Goal: Use online tool/utility: Utilize a website feature to perform a specific function

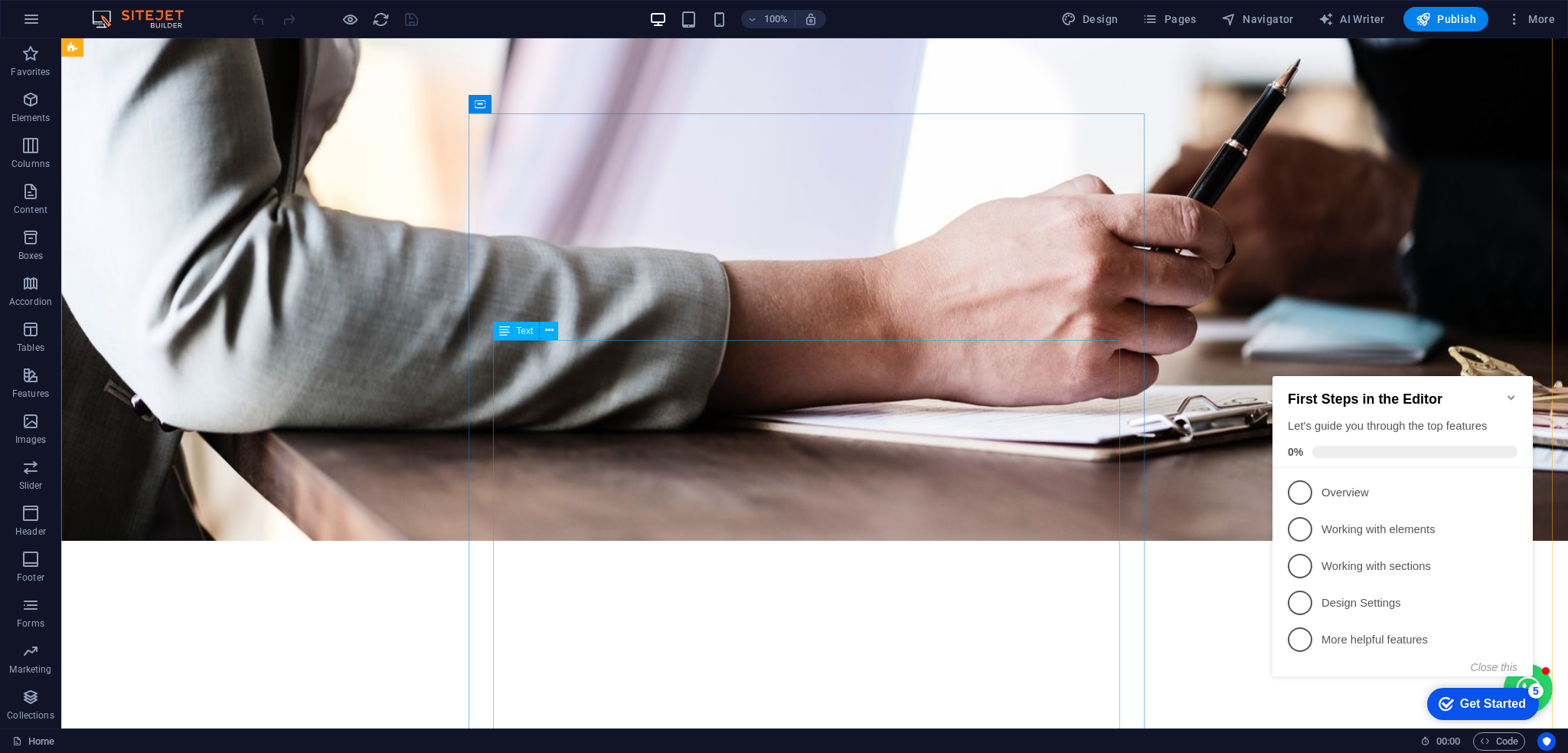
scroll to position [1226, 0]
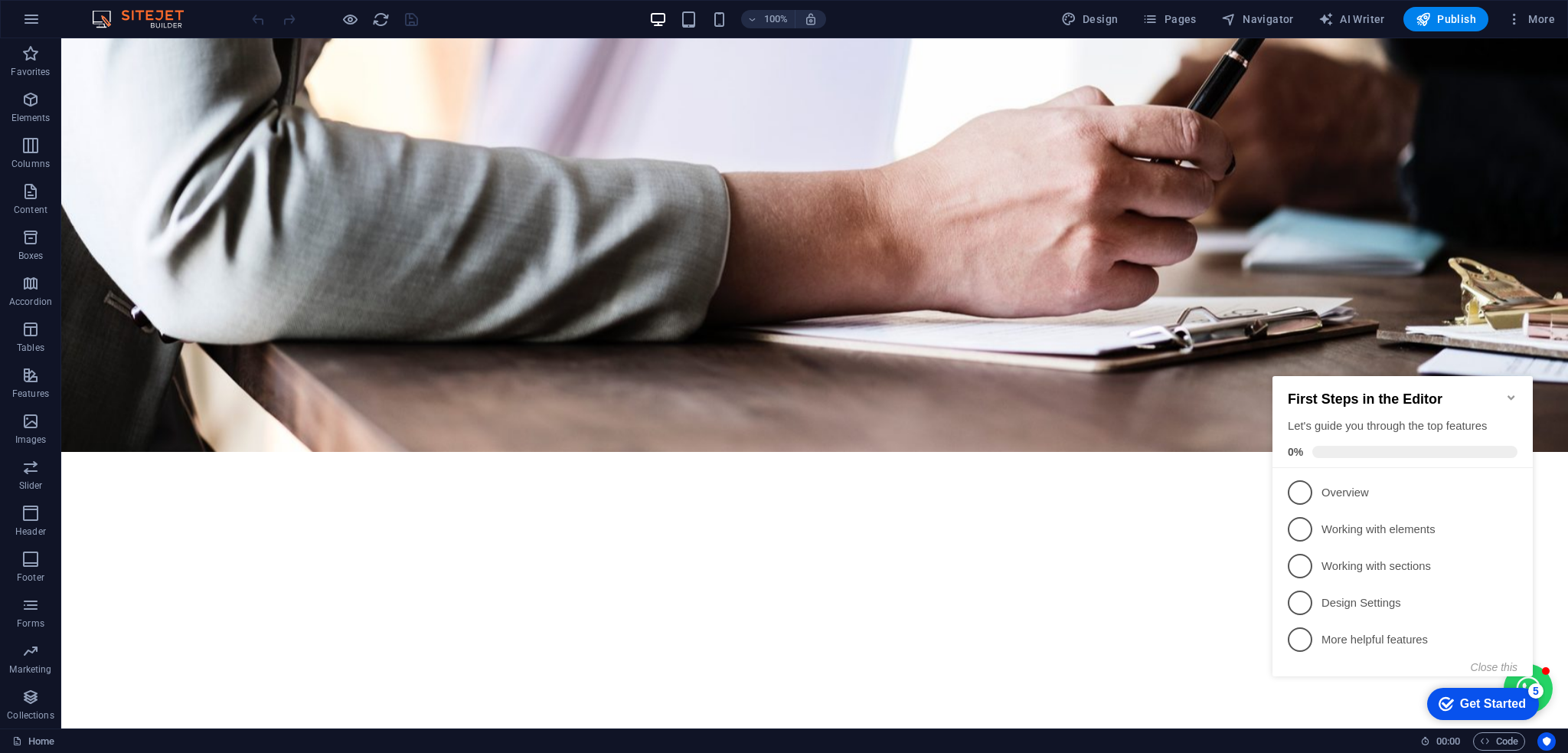
click at [1507, 391] on icon "Minimize checklist" at bounding box center [1511, 397] width 12 height 12
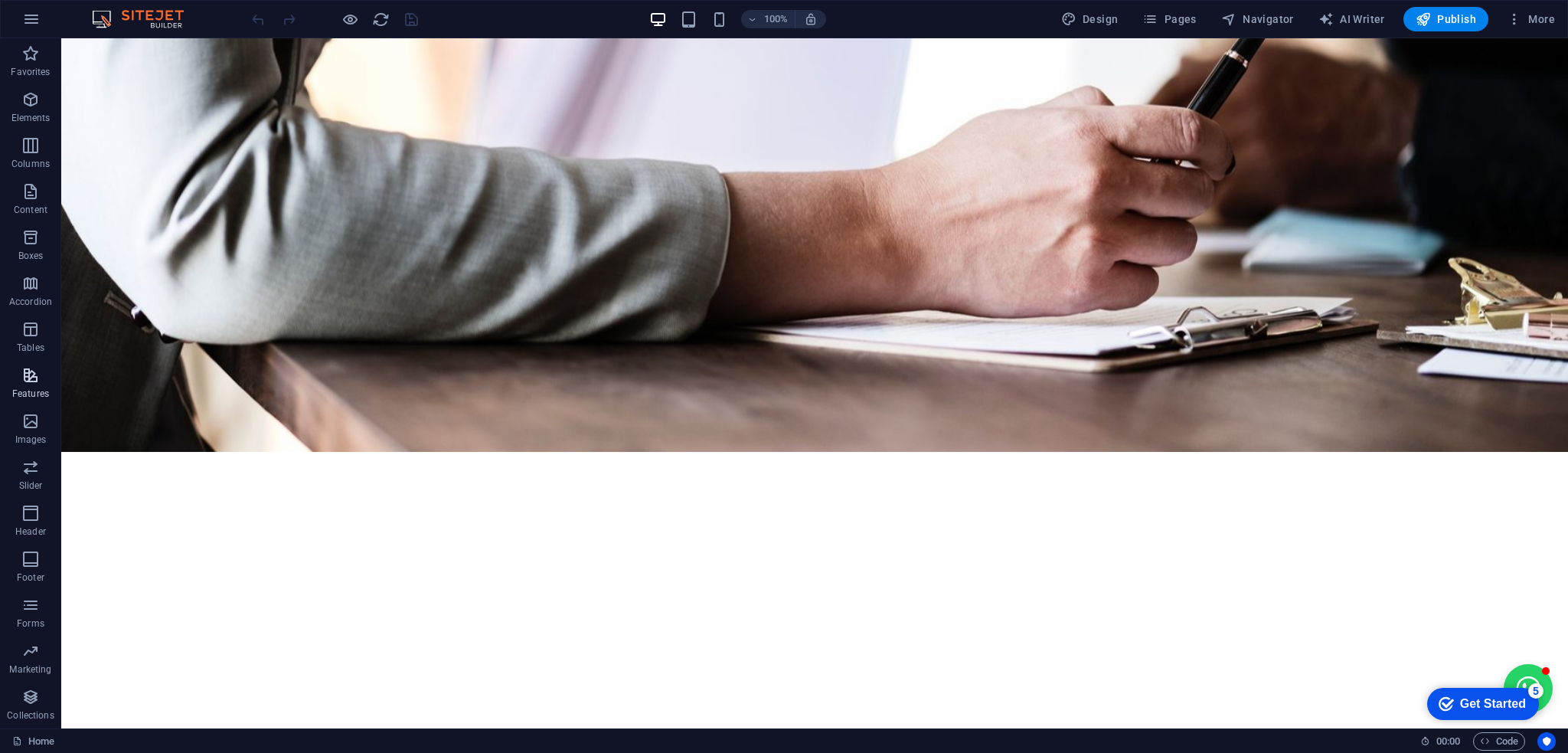
click at [32, 372] on icon "button" at bounding box center [30, 375] width 18 height 18
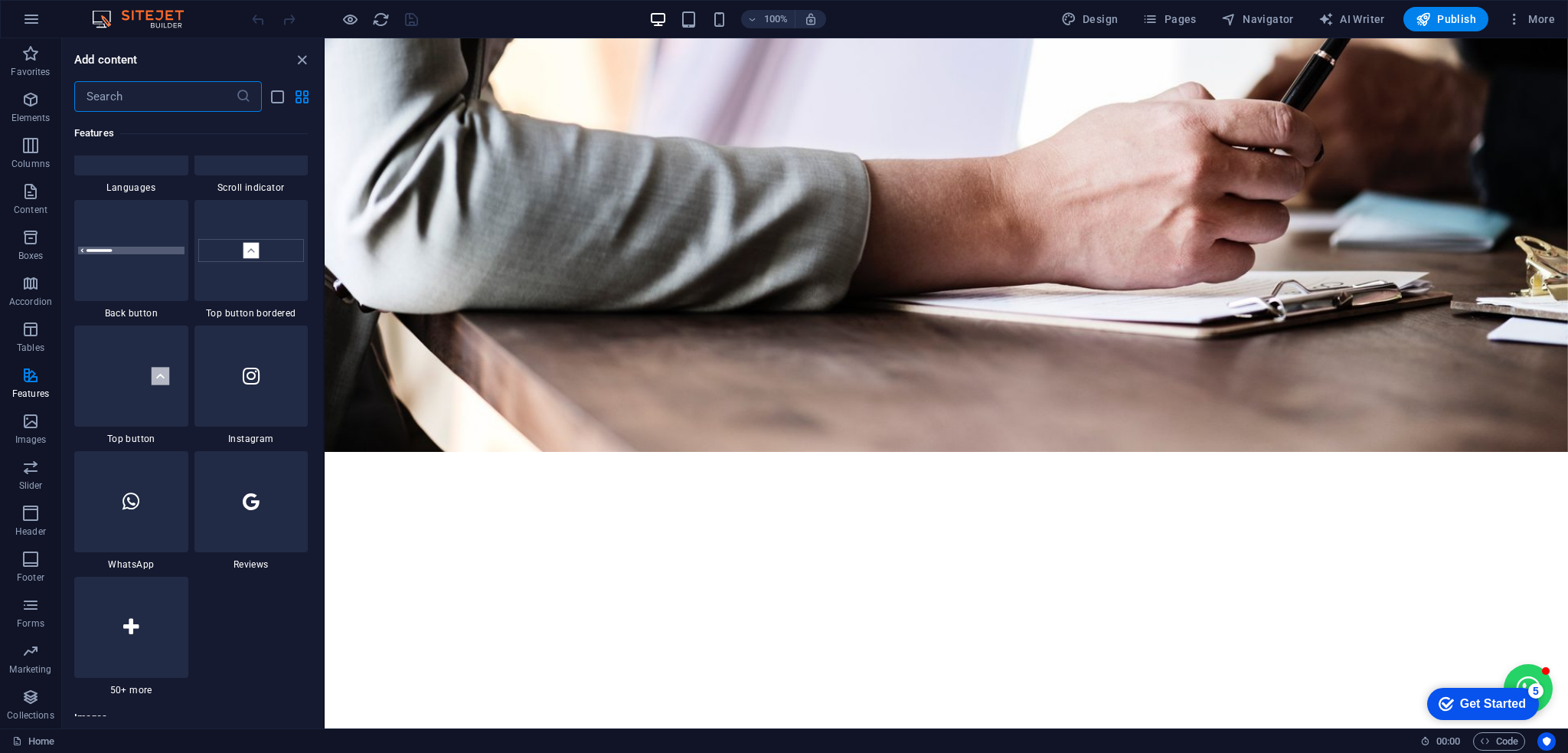
scroll to position [7192, 0]
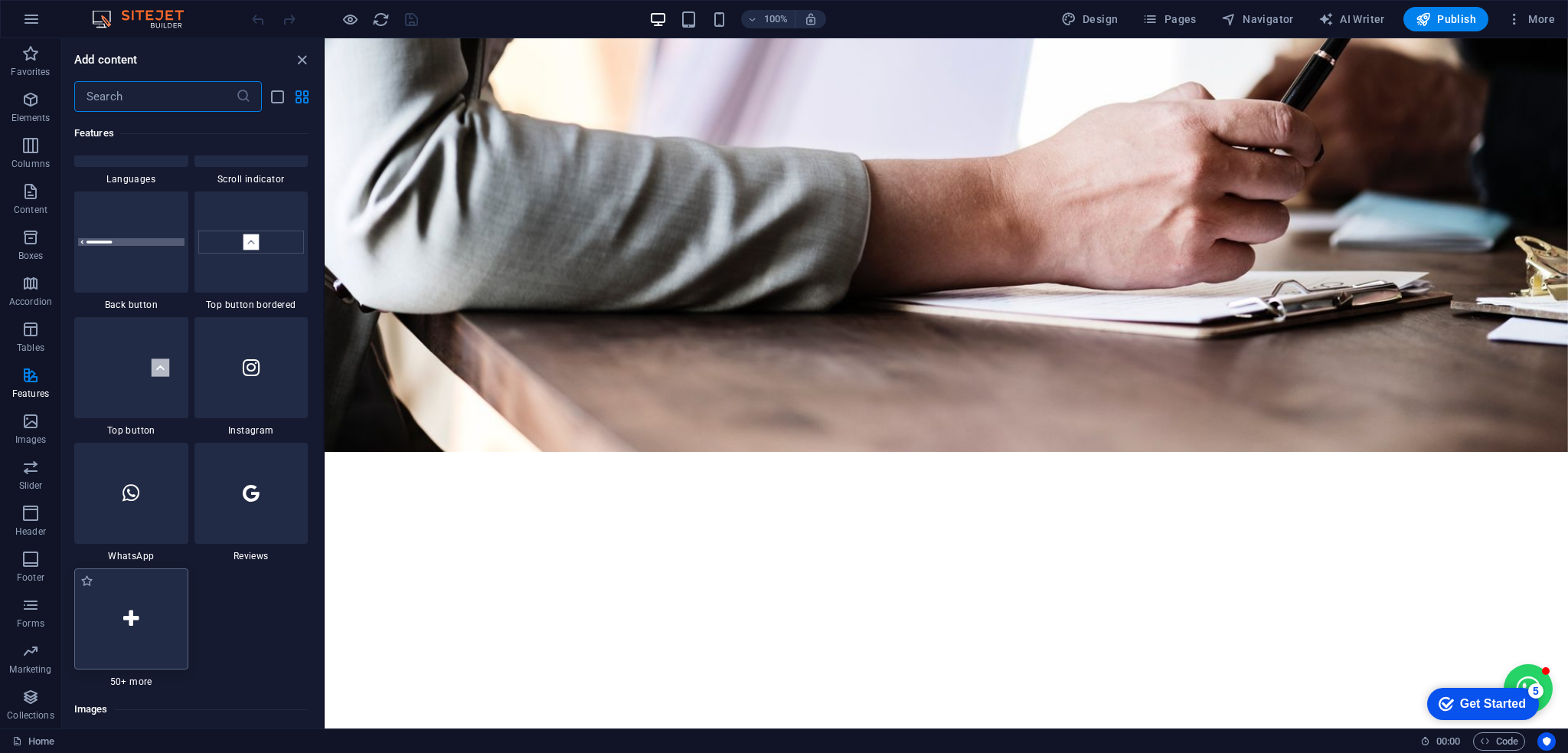
click at [127, 624] on icon at bounding box center [131, 619] width 15 height 20
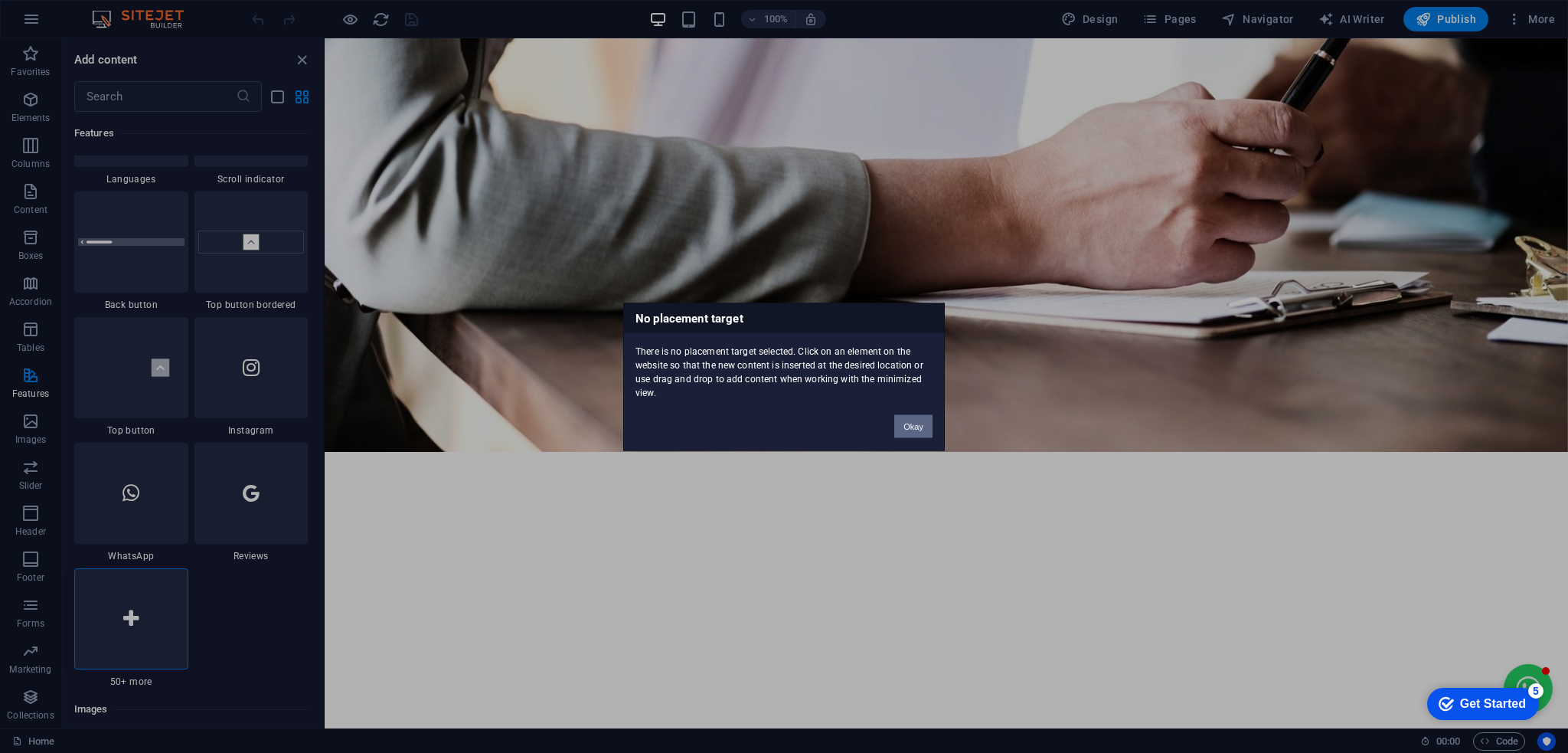
click at [912, 419] on button "Okay" at bounding box center [914, 426] width 38 height 23
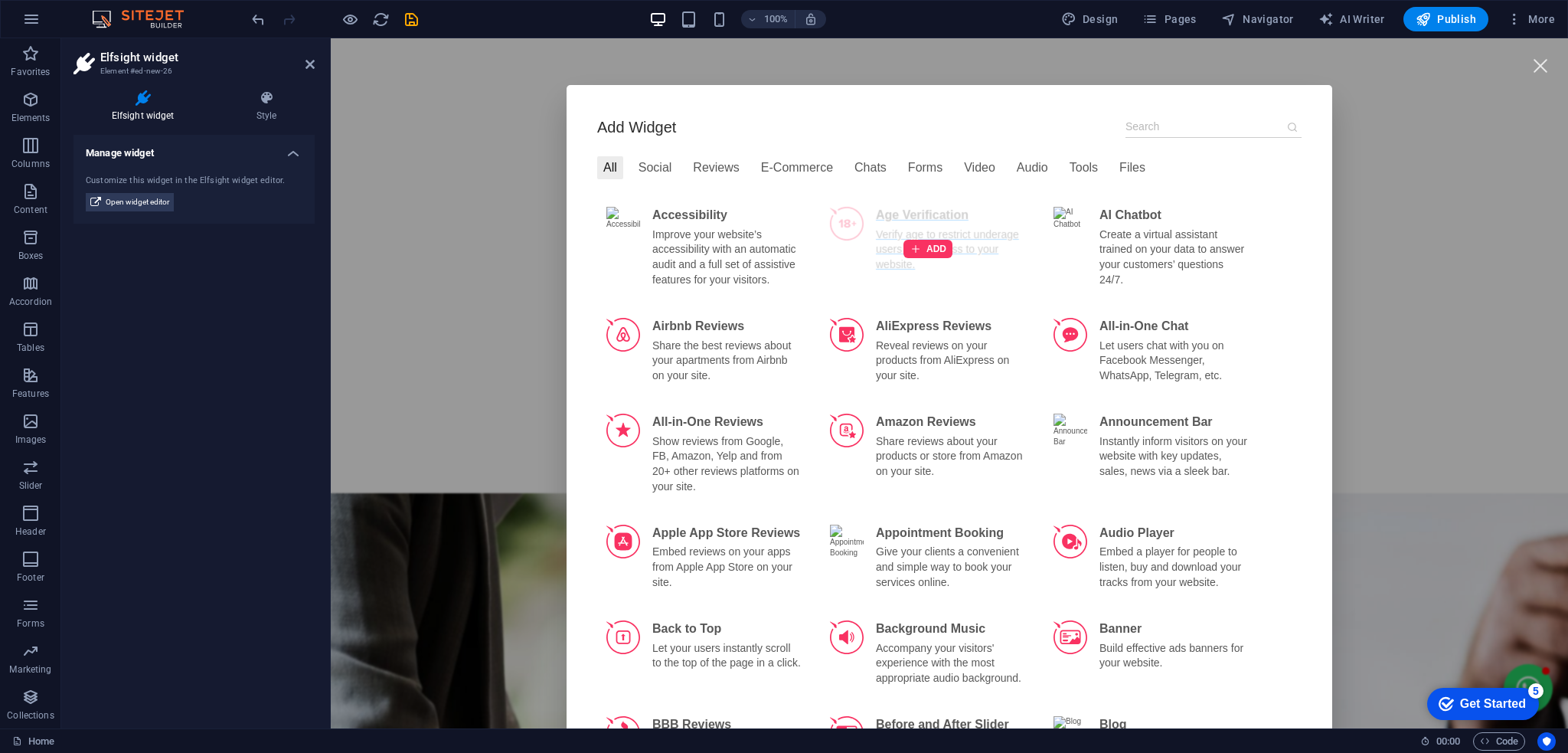
scroll to position [0, 0]
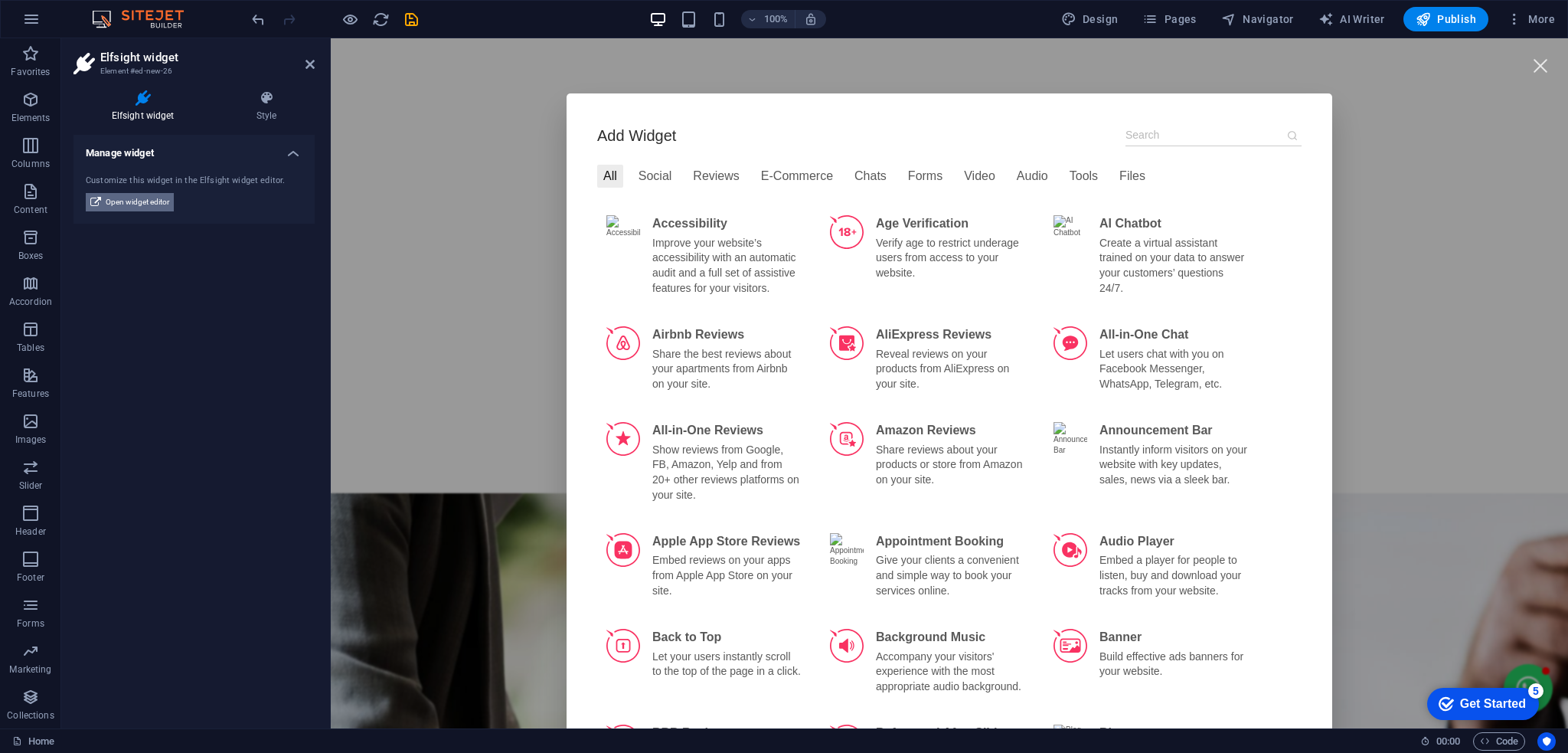
click at [136, 194] on span "Open widget editor" at bounding box center [137, 202] width 63 height 18
click at [796, 171] on div "E-Commerce" at bounding box center [797, 176] width 84 height 23
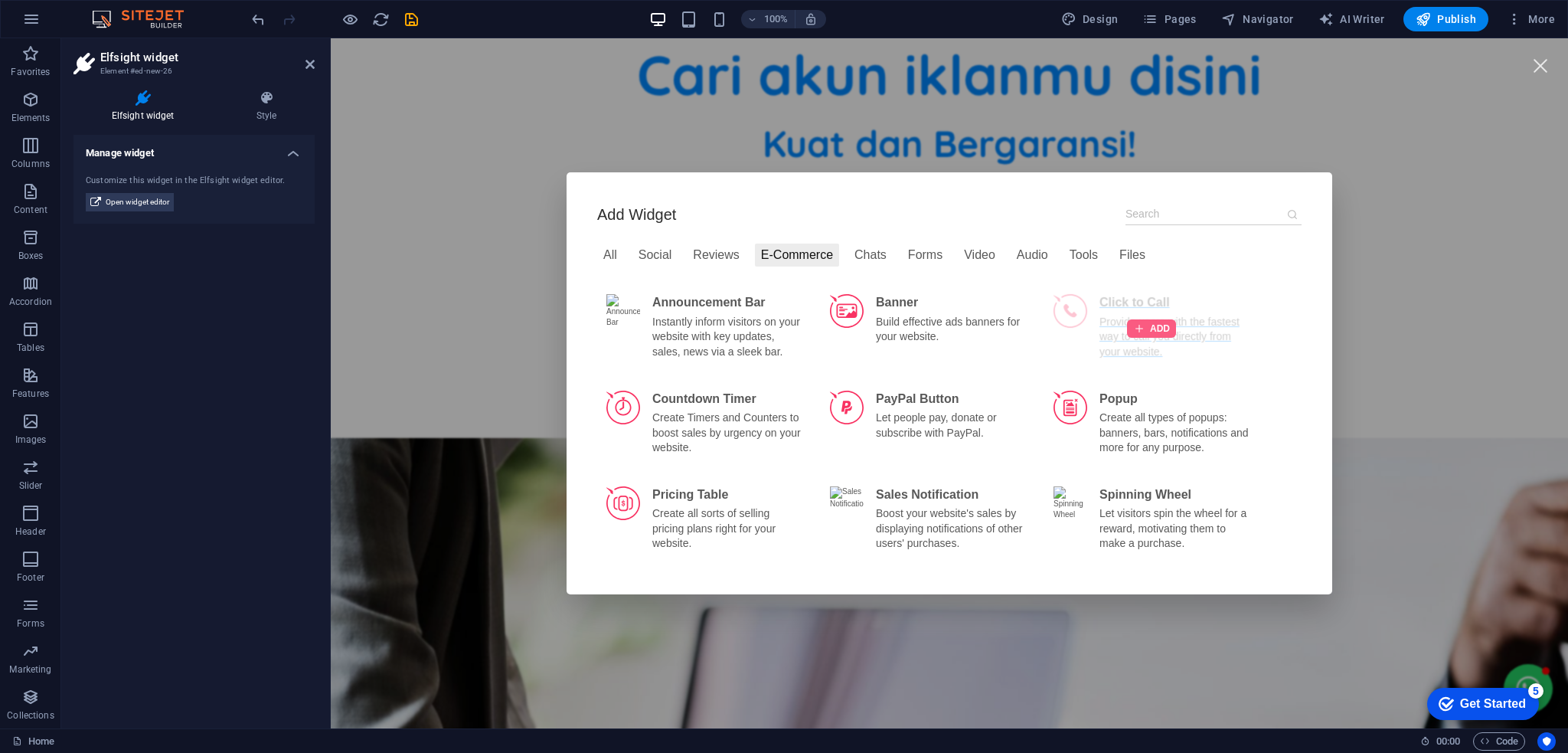
scroll to position [136, 0]
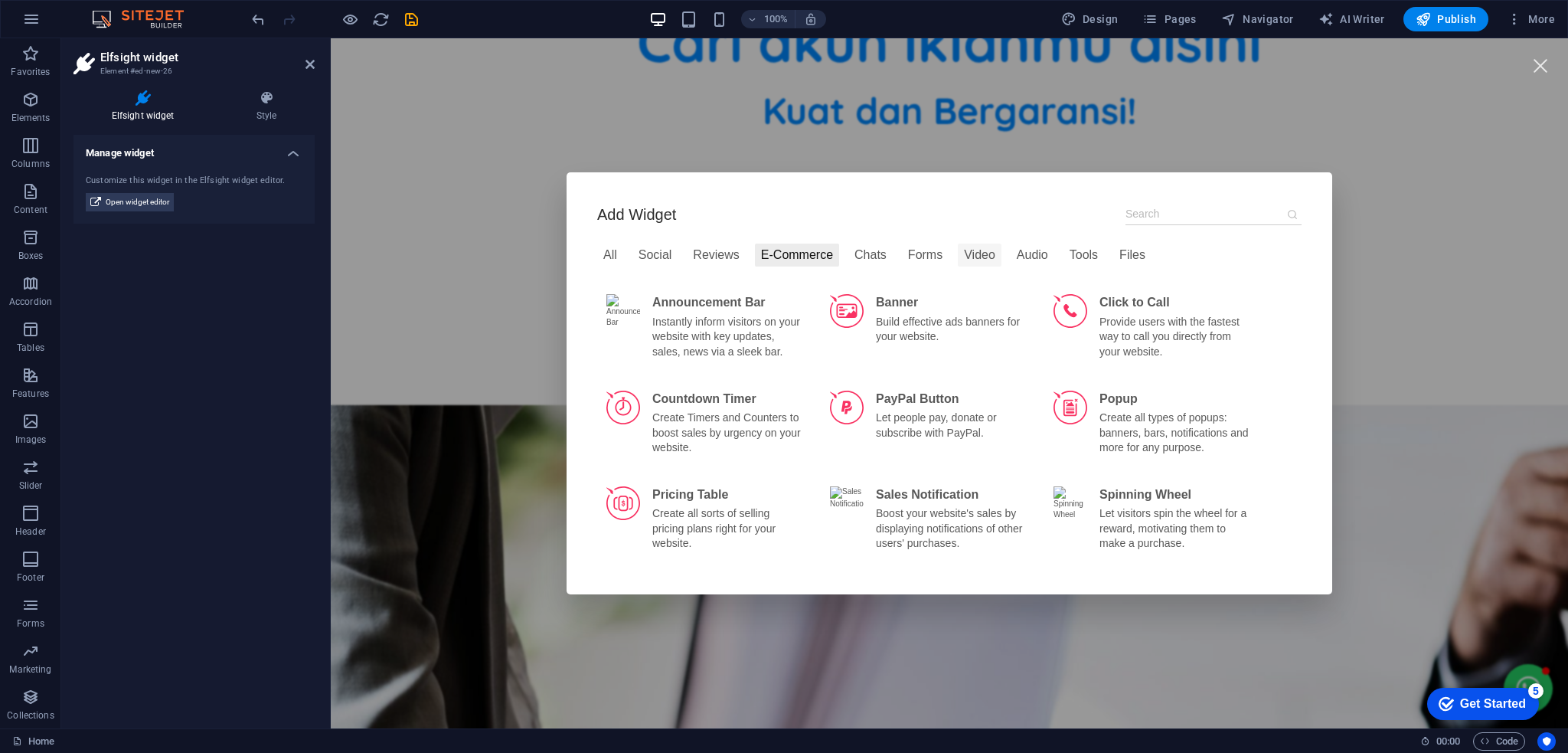
click at [965, 257] on div "Video" at bounding box center [980, 255] width 44 height 23
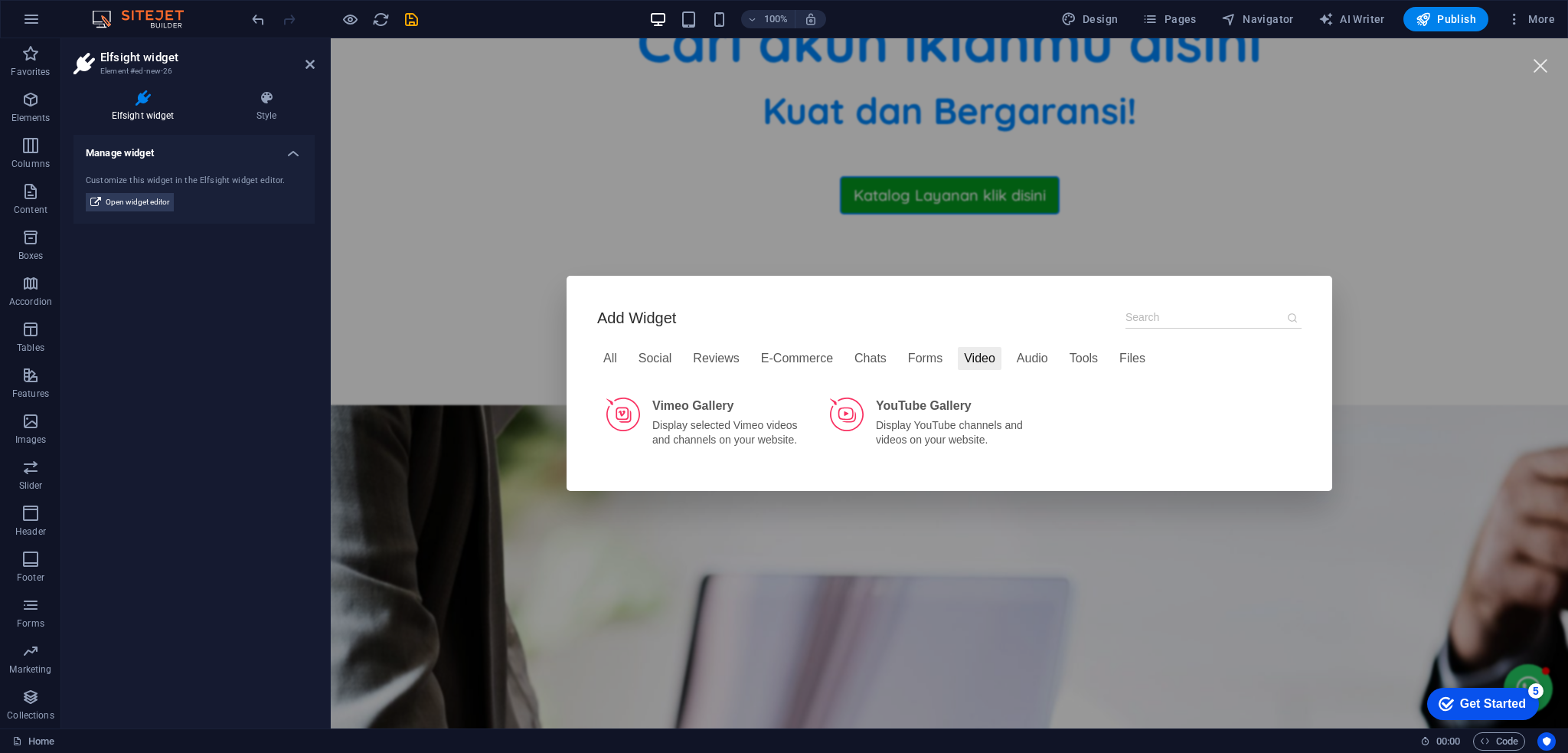
click at [902, 343] on div "Add Widget All Social Reviews E-Commerce Chats Forms Video Audio Tools Files Vi…" at bounding box center [950, 384] width 704 height 154
click at [902, 348] on div "Forms" at bounding box center [925, 358] width 46 height 23
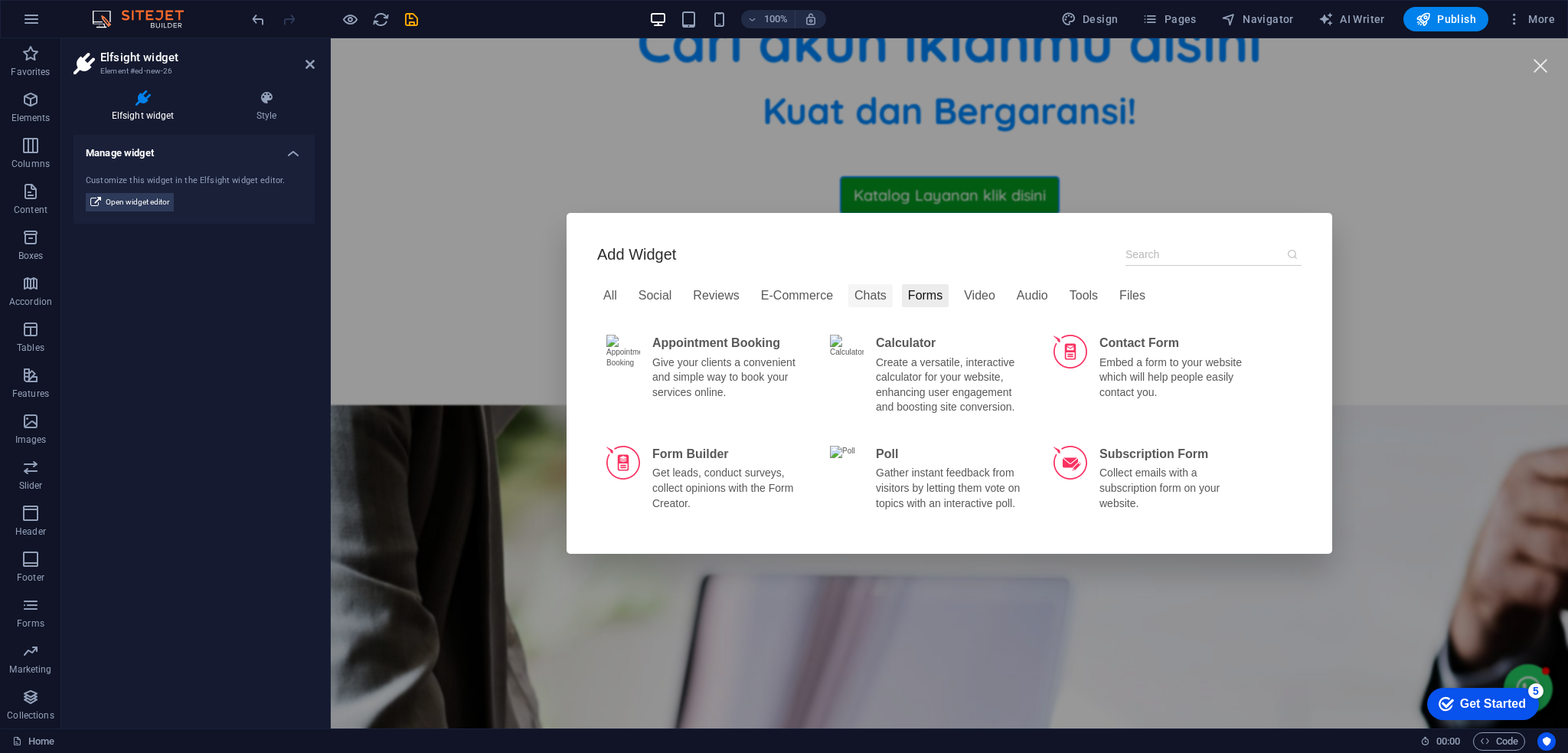
click at [859, 294] on div "Chats" at bounding box center [870, 296] width 45 height 23
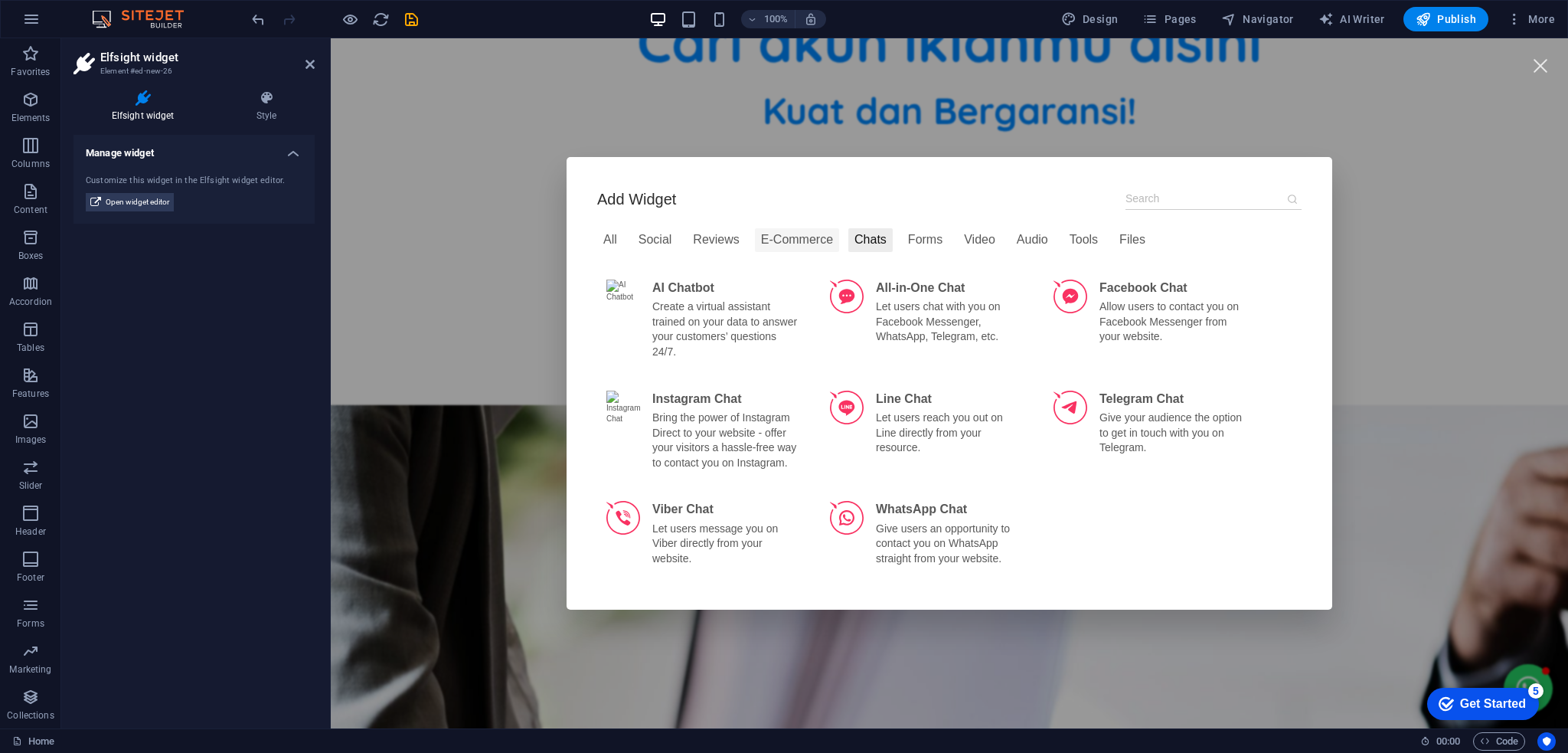
click at [790, 247] on div "E-Commerce" at bounding box center [797, 240] width 84 height 23
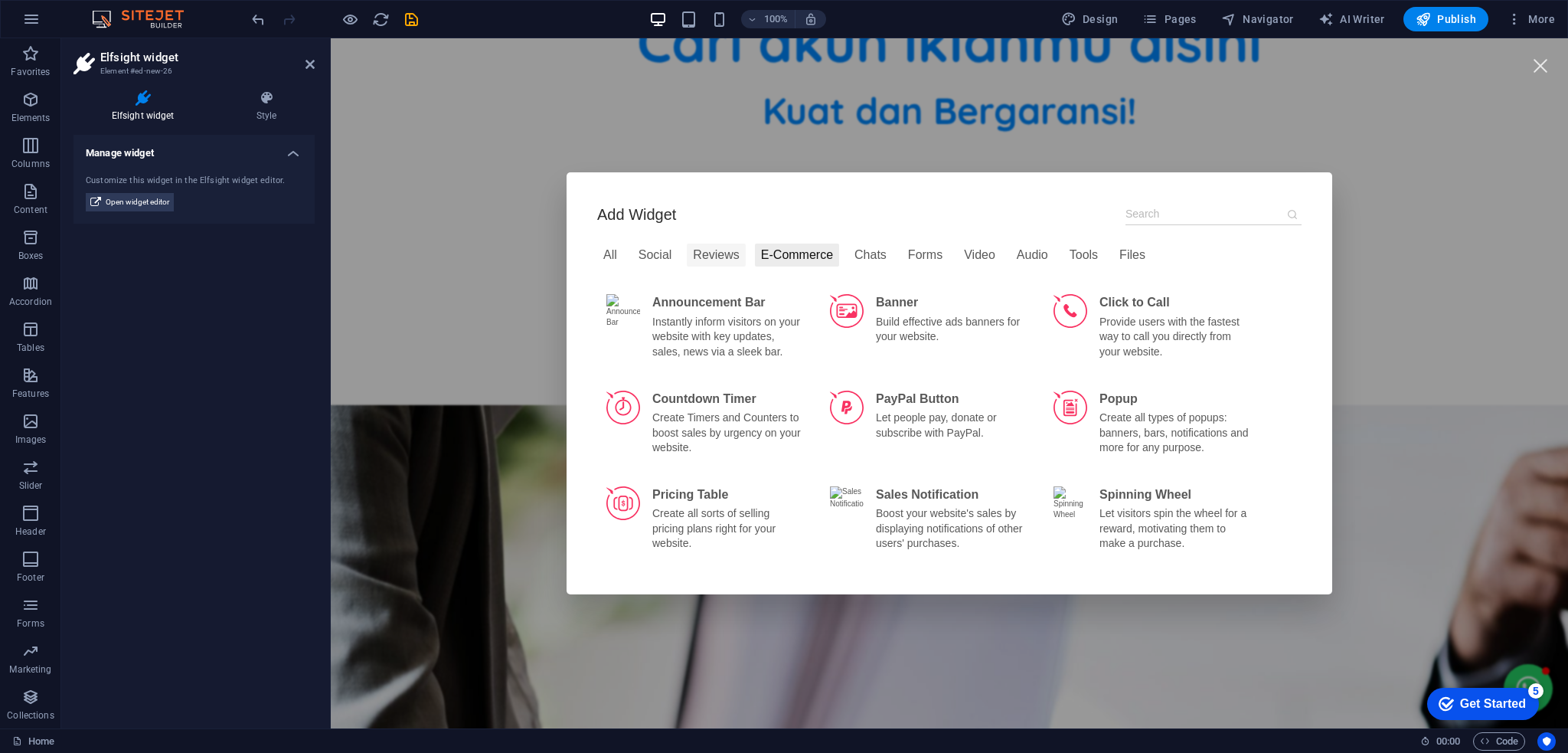
click at [689, 243] on div "Reviews" at bounding box center [716, 255] width 58 height 23
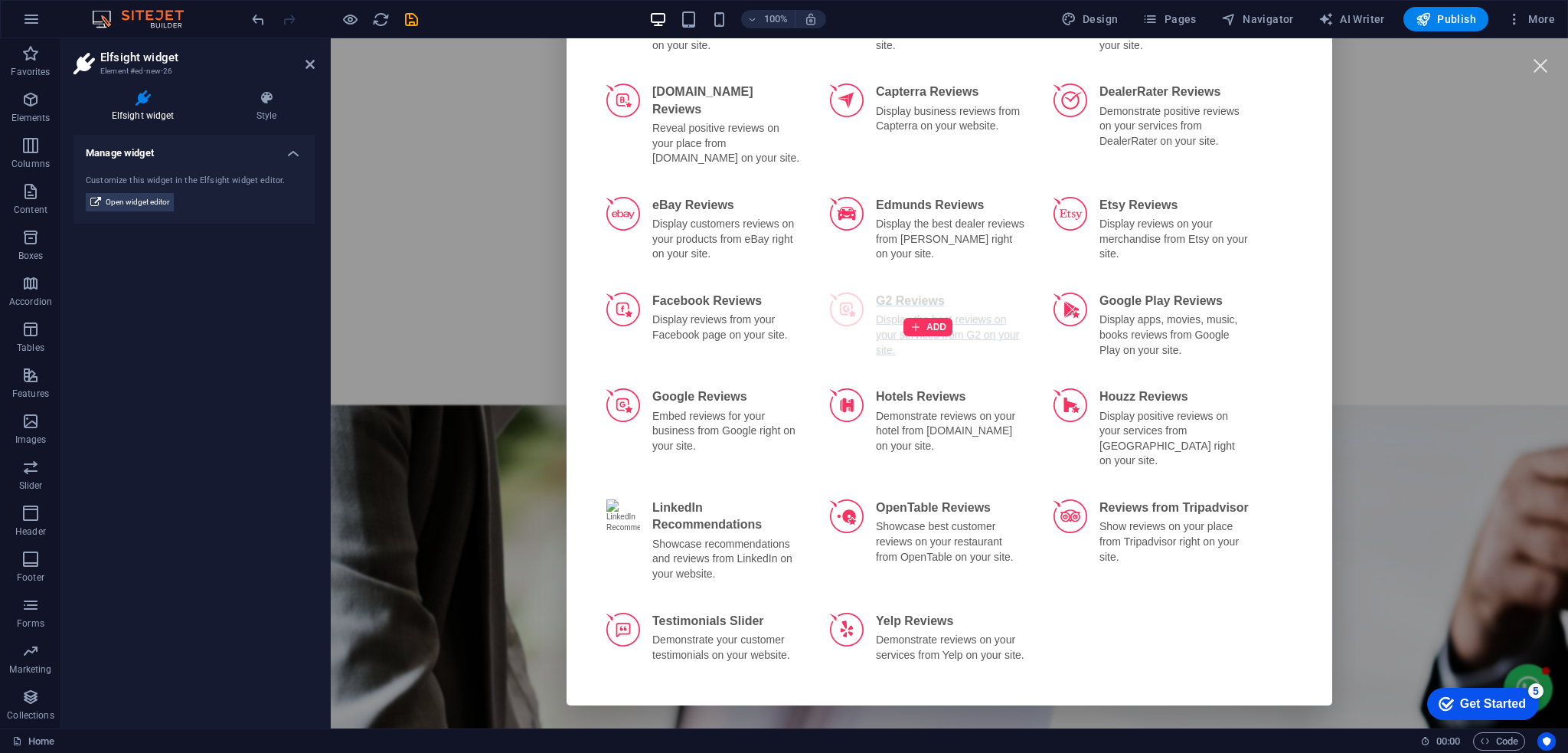
scroll to position [0, 0]
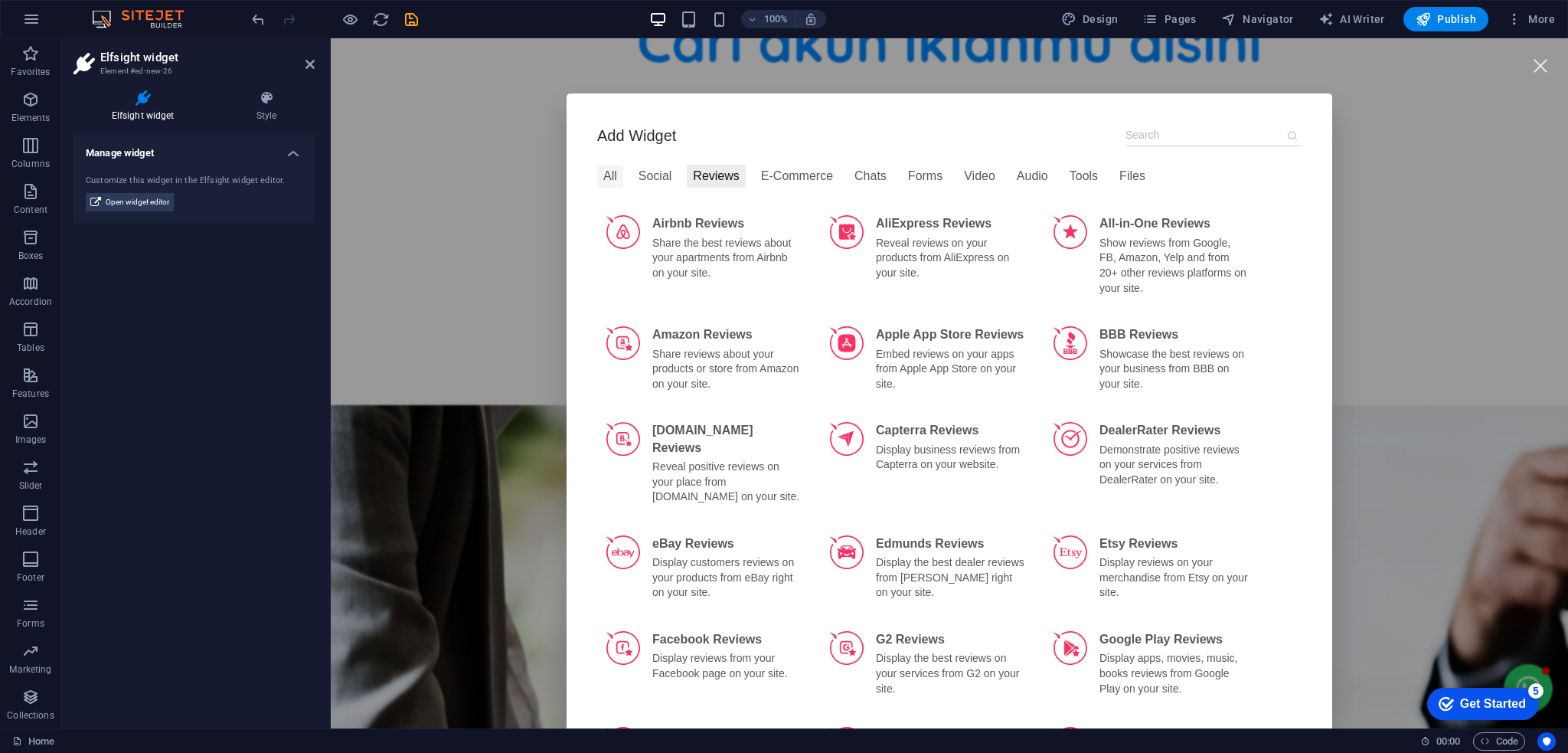
click at [601, 183] on div "All" at bounding box center [611, 176] width 27 height 23
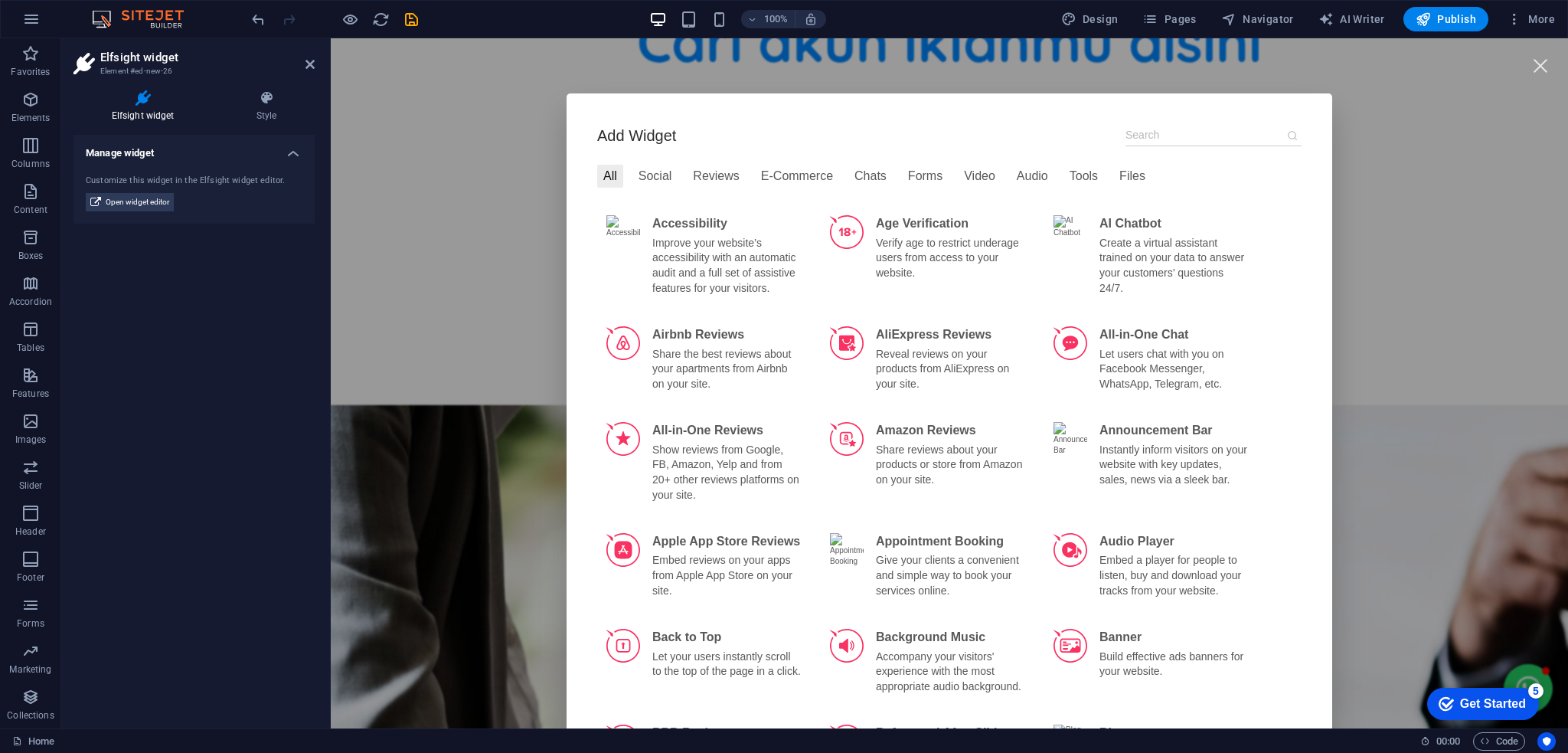
click at [1140, 133] on input at bounding box center [1214, 134] width 176 height 22
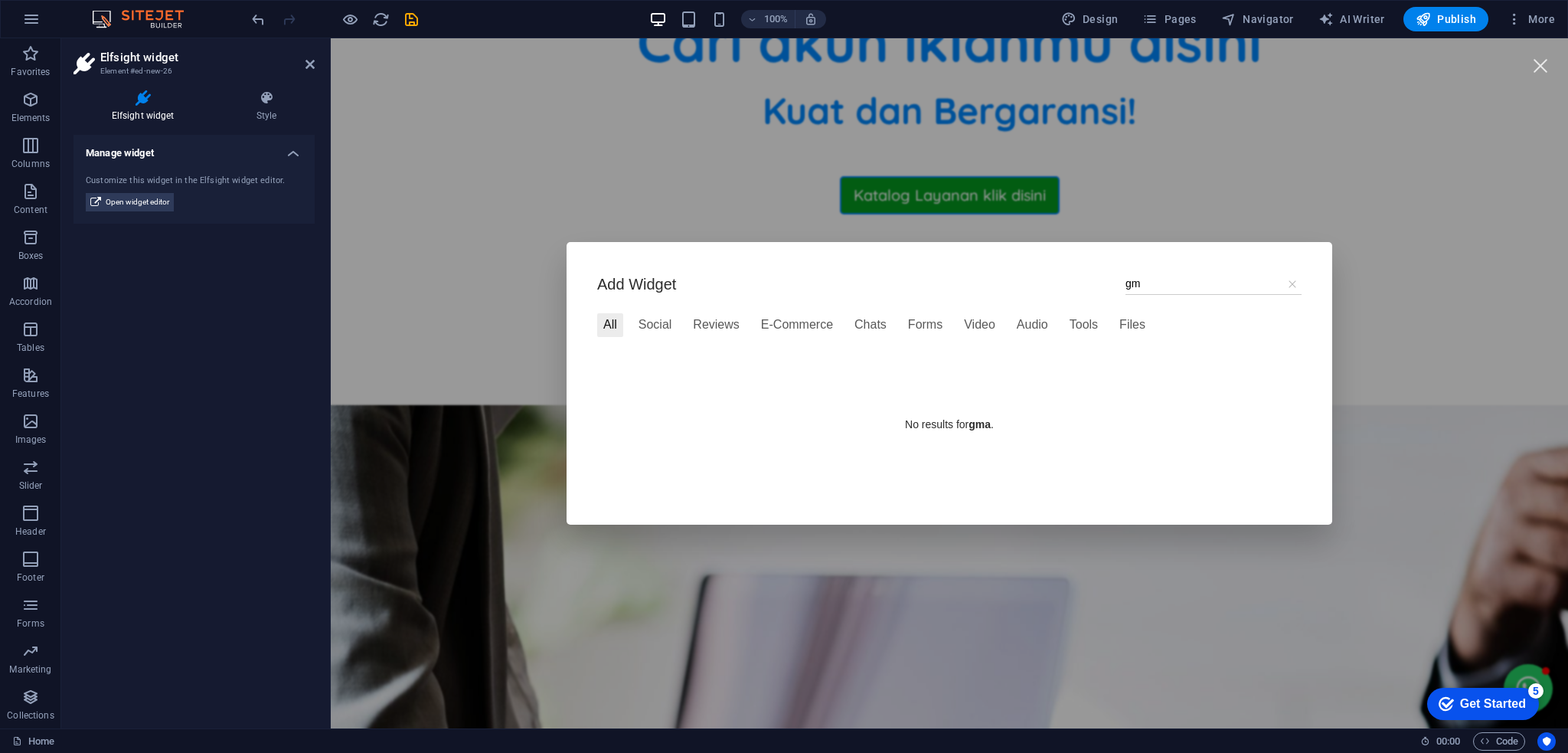
type input "g"
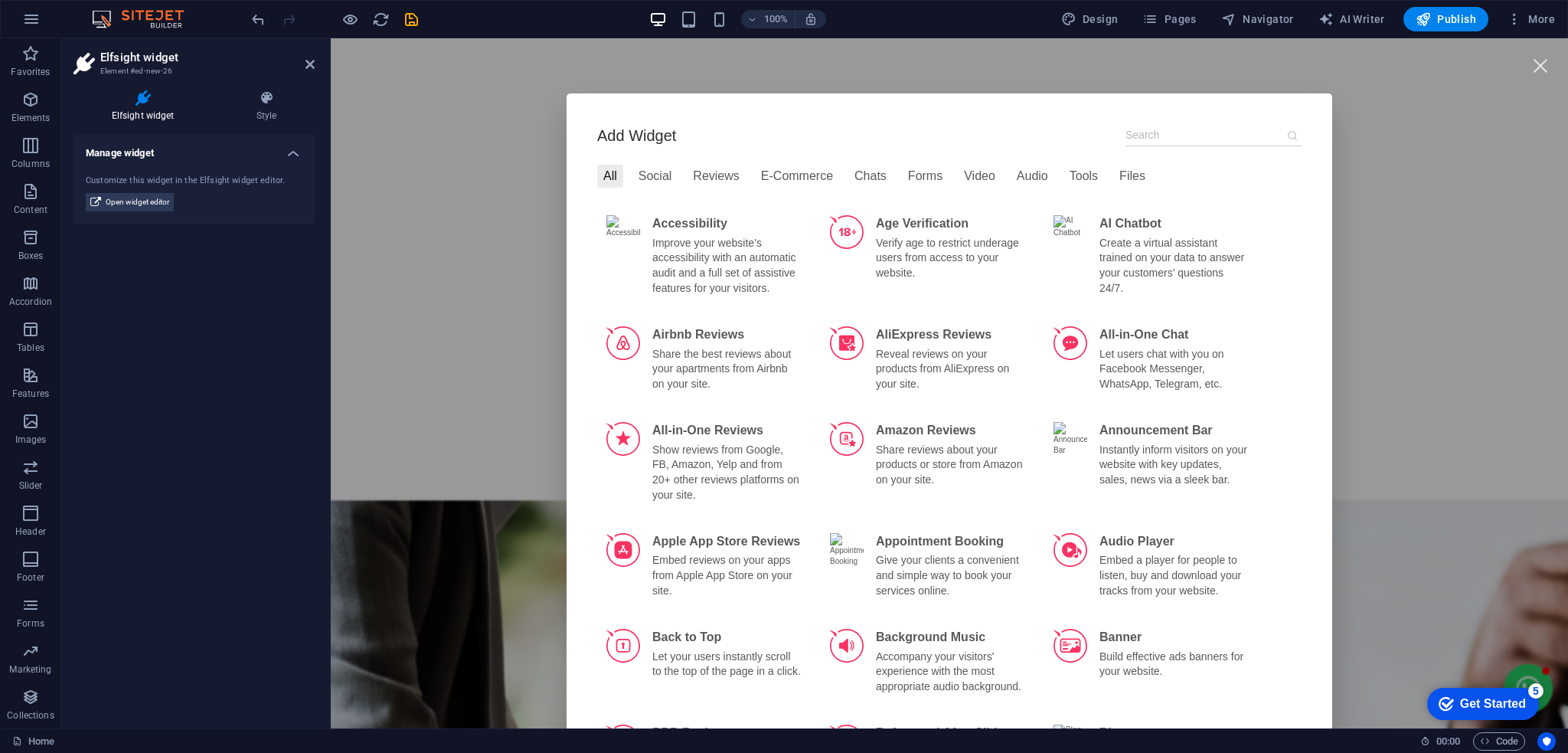
click at [1143, 126] on input at bounding box center [1214, 134] width 176 height 22
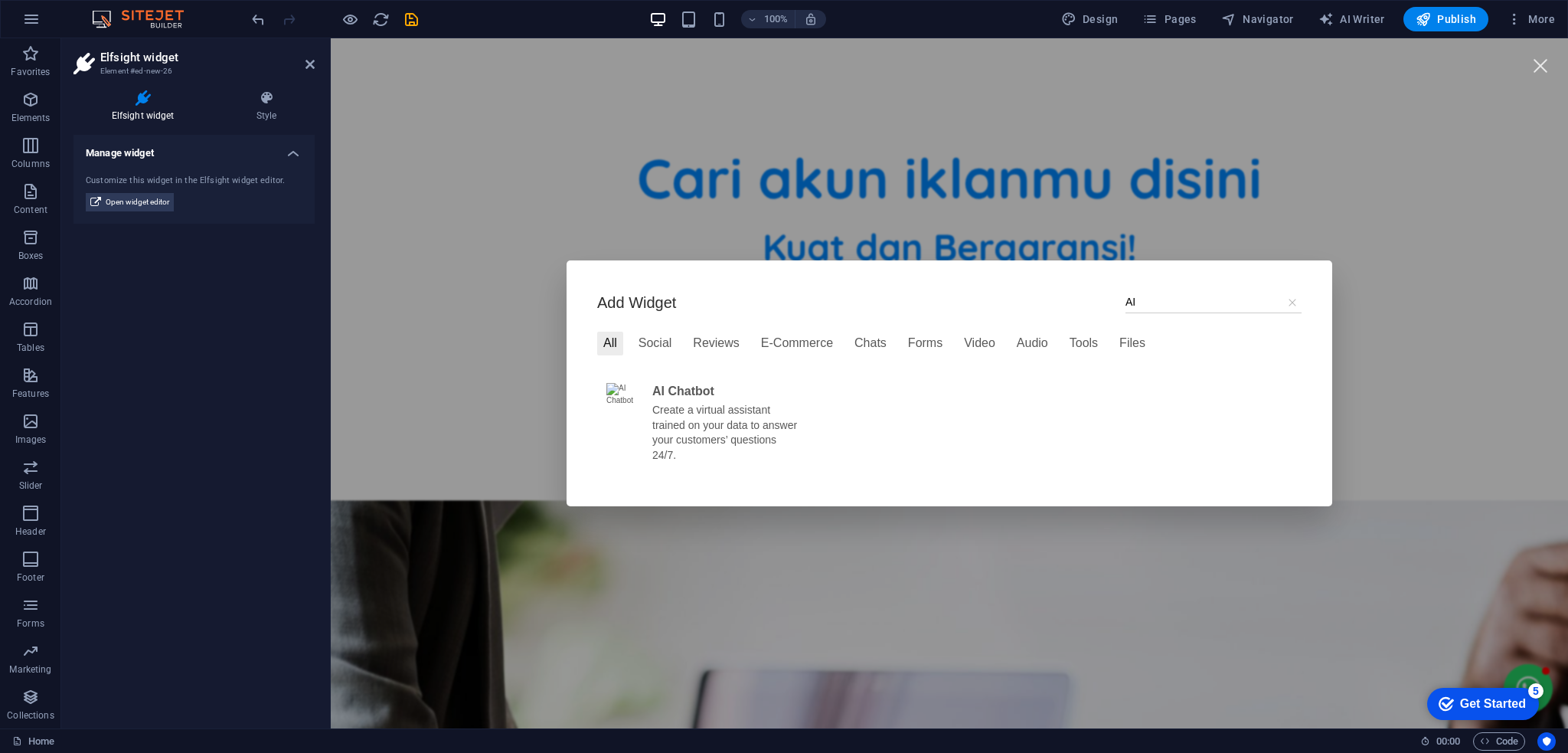
type input "AI"
drag, startPoint x: 1289, startPoint y: 297, endPoint x: 1276, endPoint y: 295, distance: 13.2
click at [1288, 298] on icon at bounding box center [1292, 302] width 12 height 12
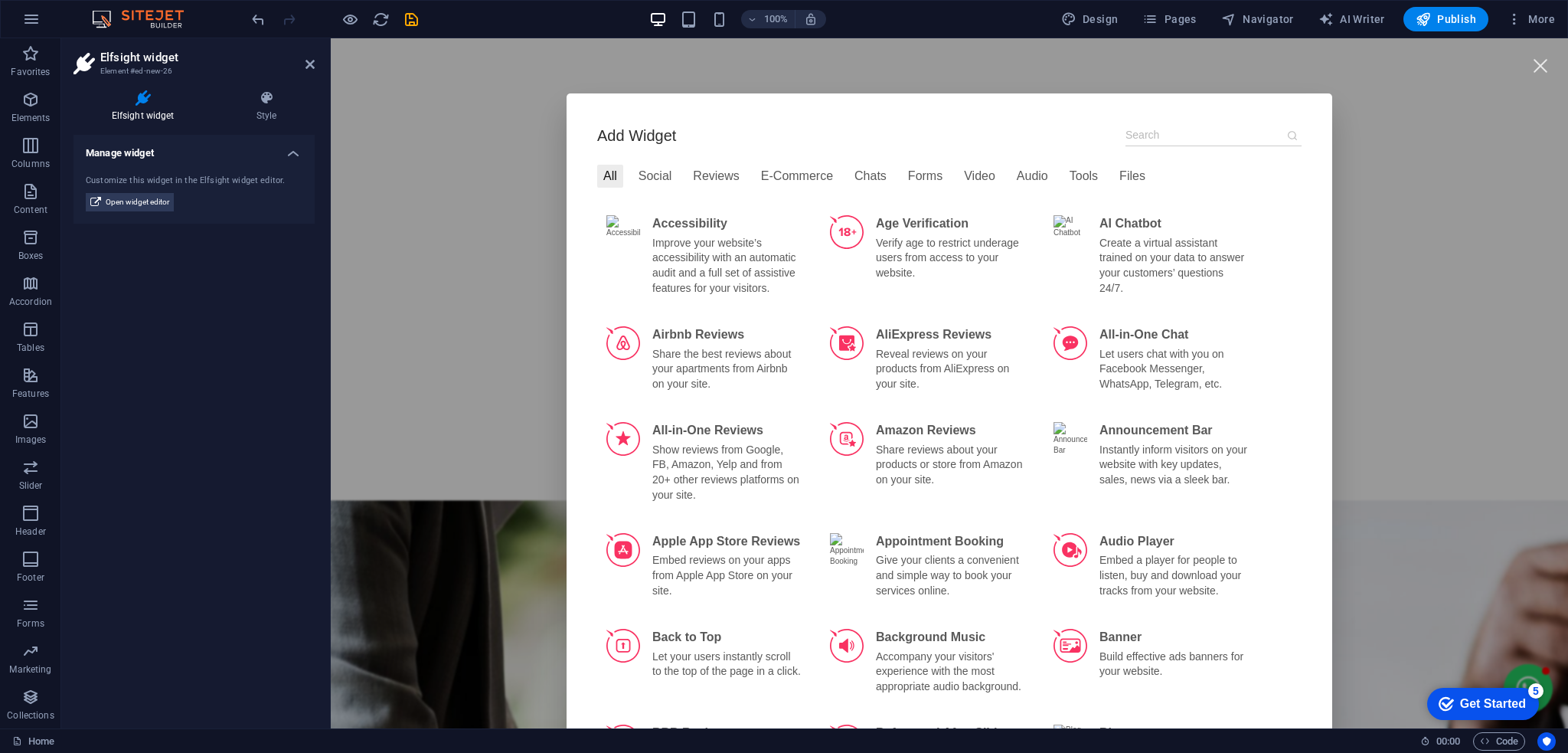
click at [1390, 150] on div "Add Widget All Social Reviews E-Commerce Chats Forms Video Audio Tools Files Ac…" at bounding box center [949, 383] width 1238 height 690
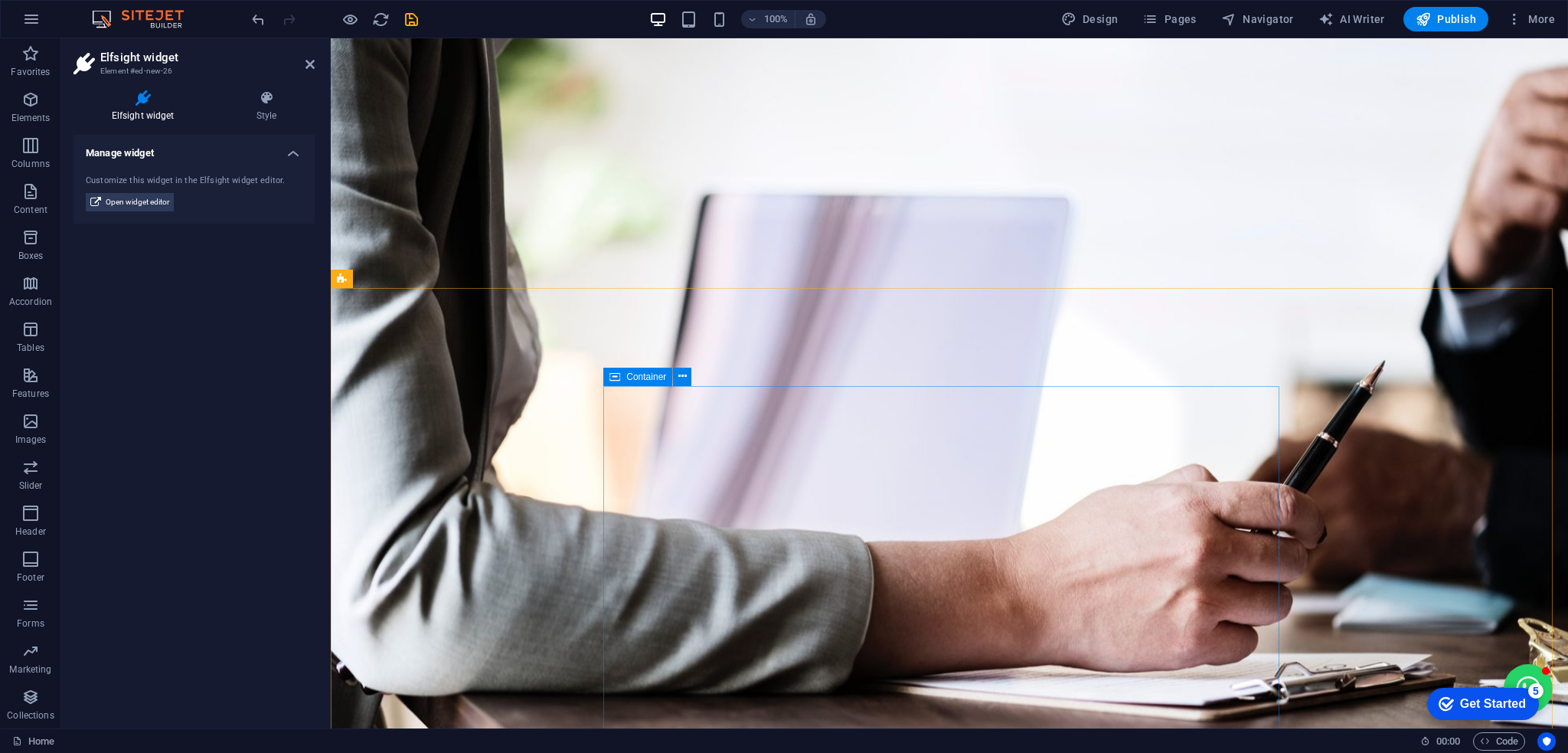
scroll to position [816, 0]
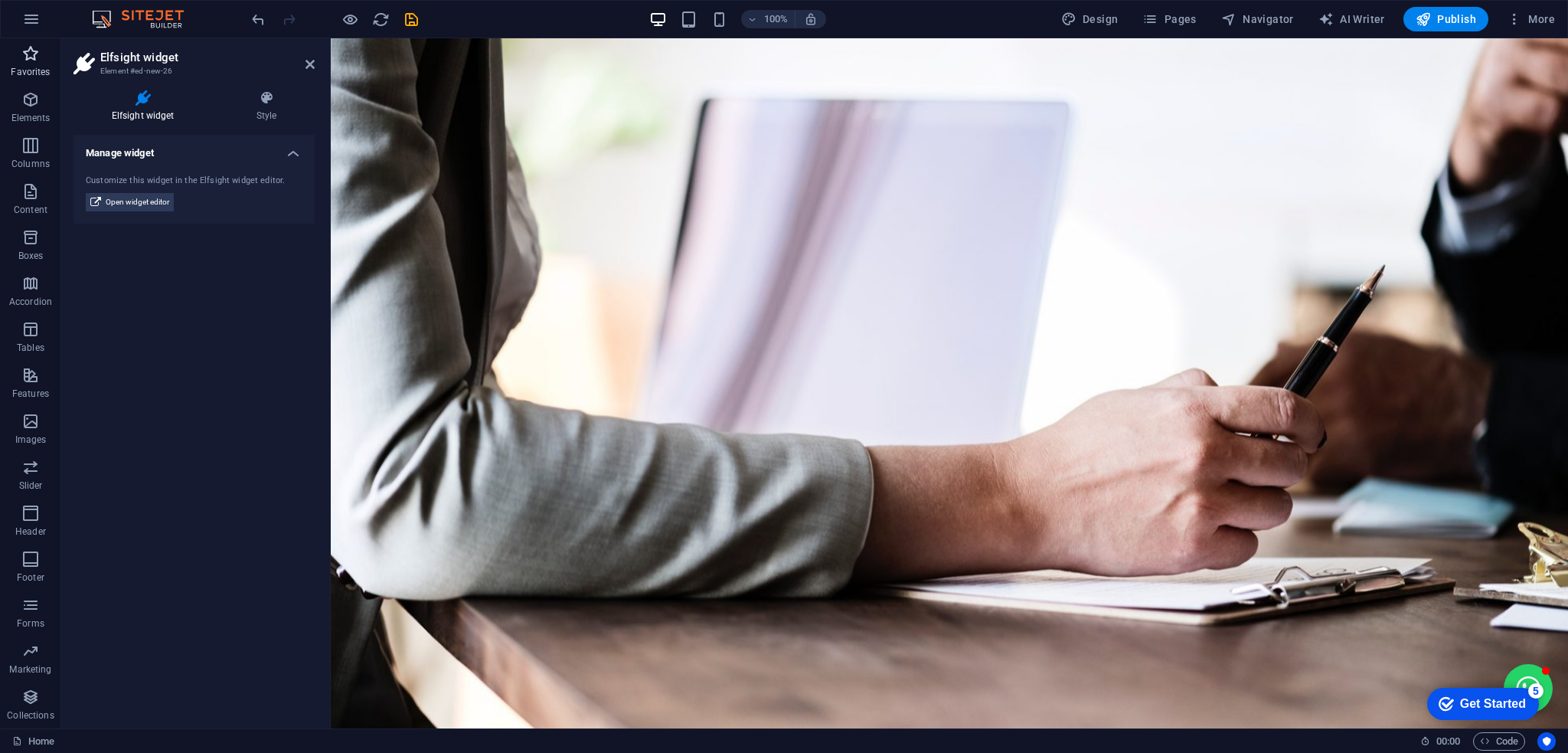
click at [16, 54] on span "Favorites" at bounding box center [30, 63] width 62 height 37
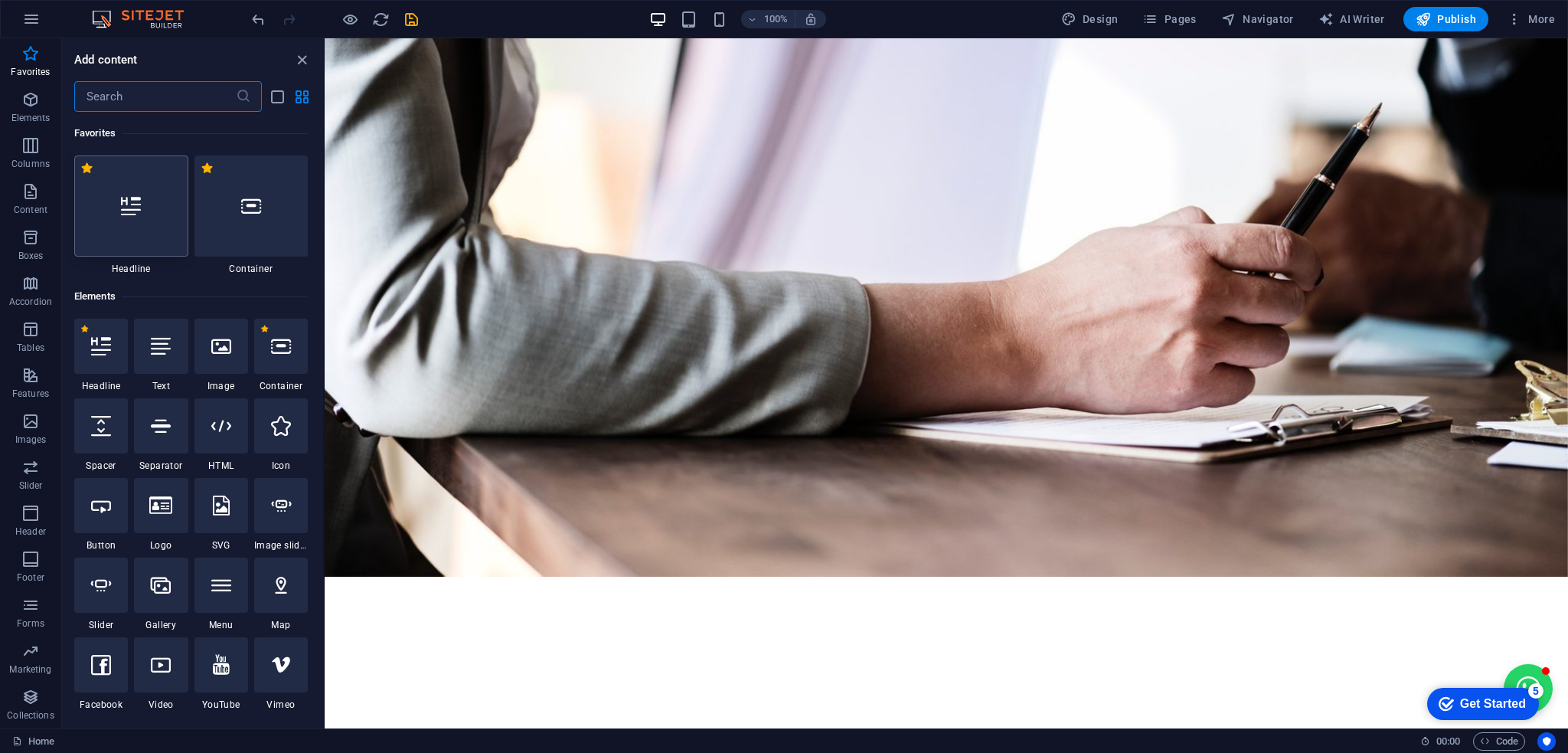
scroll to position [276, 0]
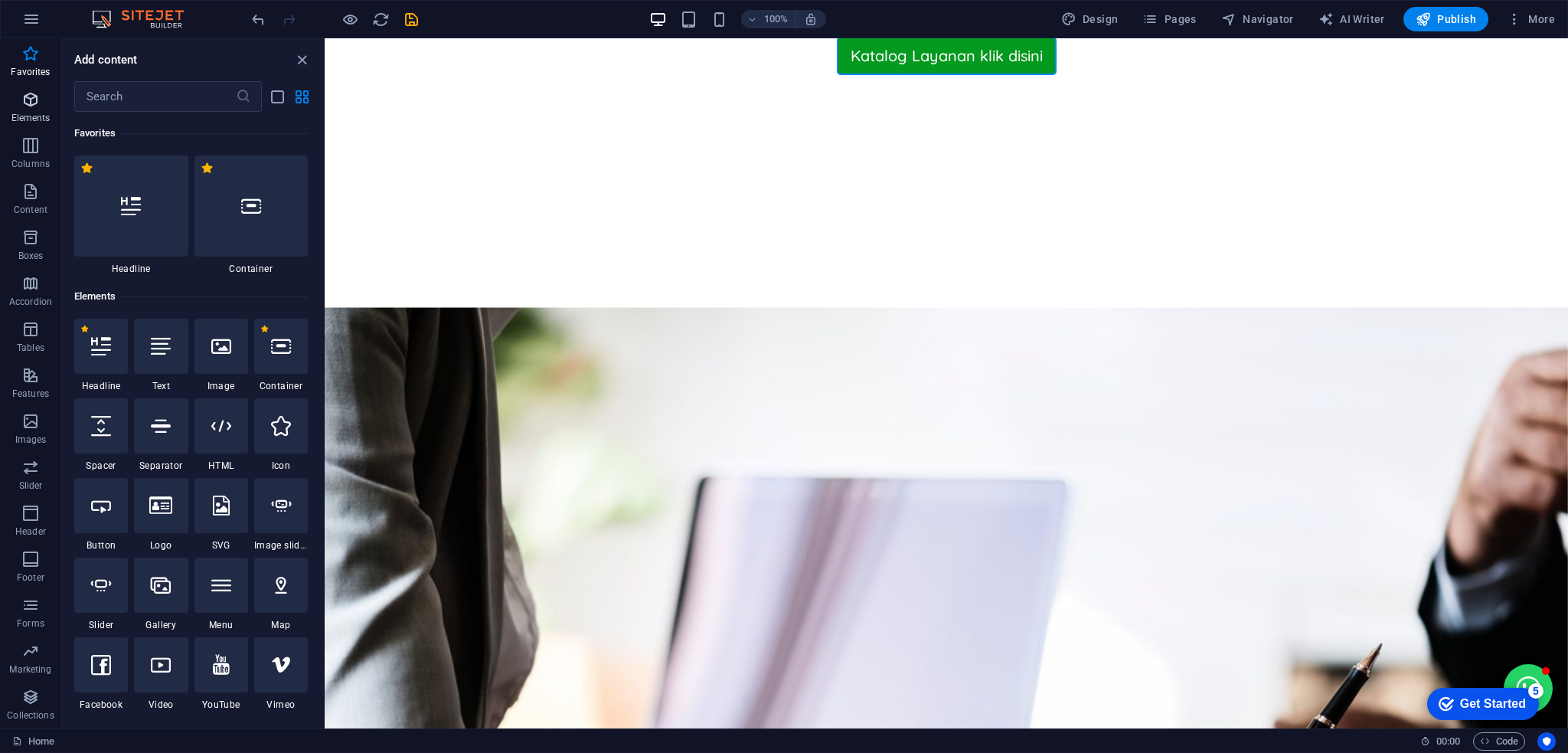
click at [27, 96] on icon "button" at bounding box center [30, 99] width 18 height 18
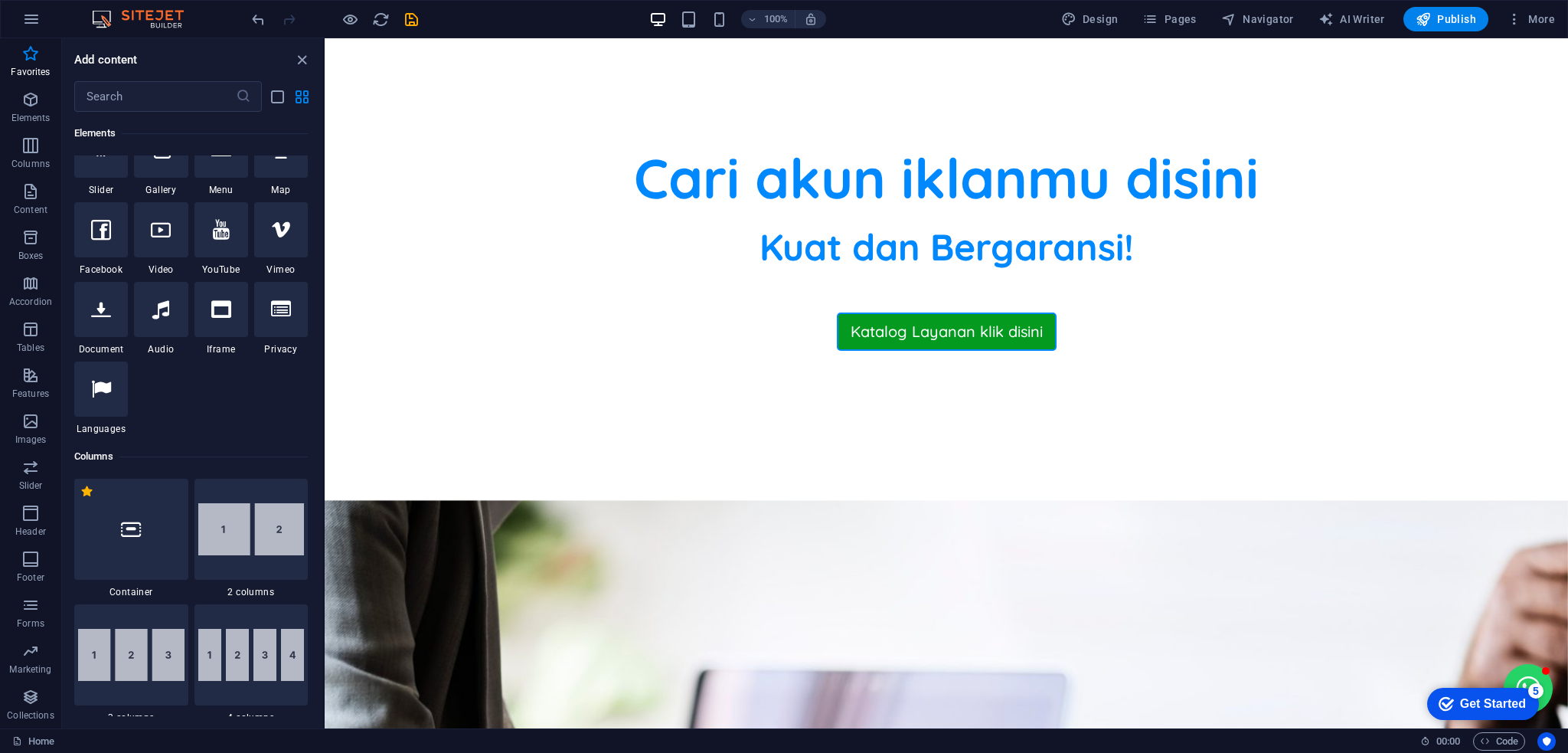
scroll to position [27, 0]
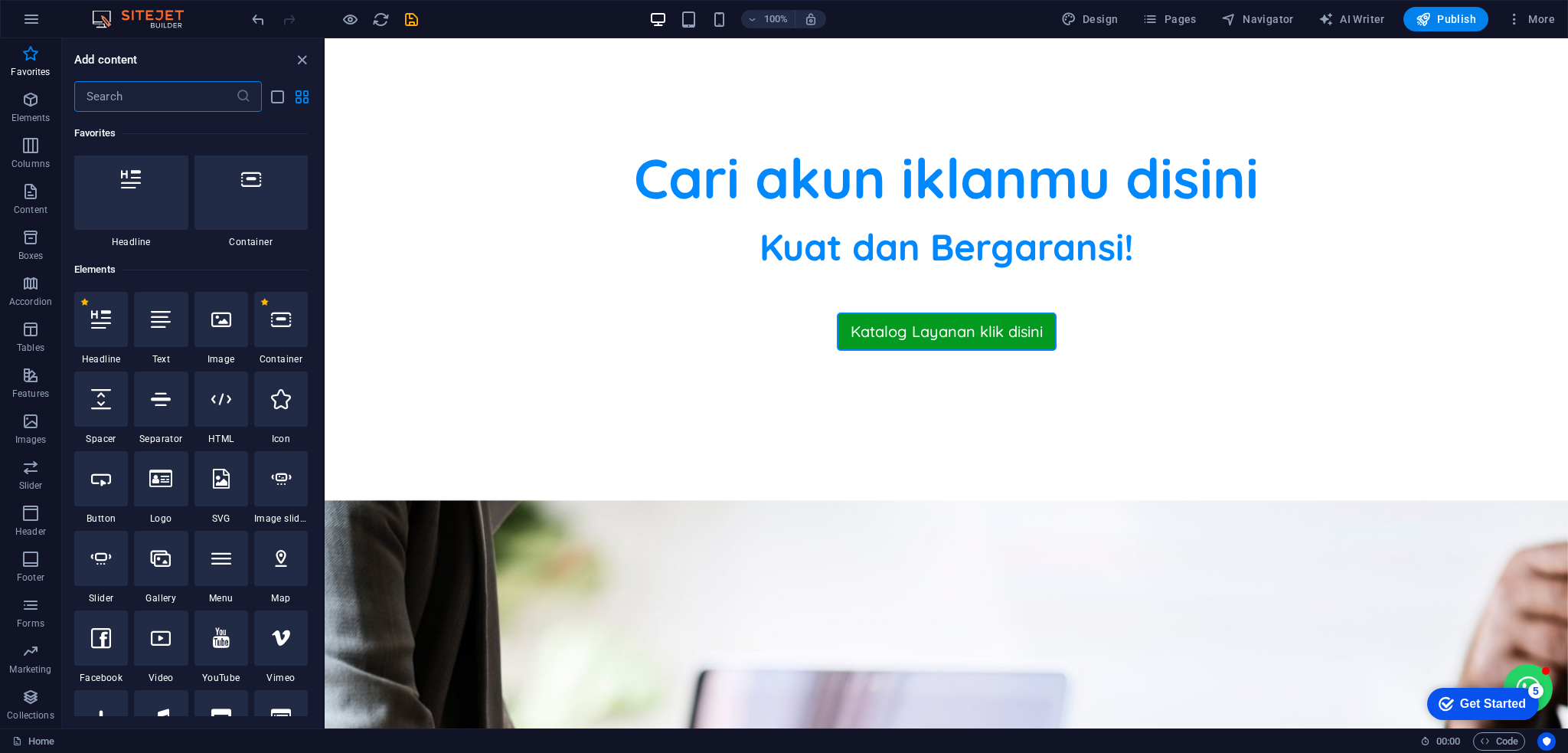
click at [171, 104] on input "text" at bounding box center [154, 97] width 162 height 30
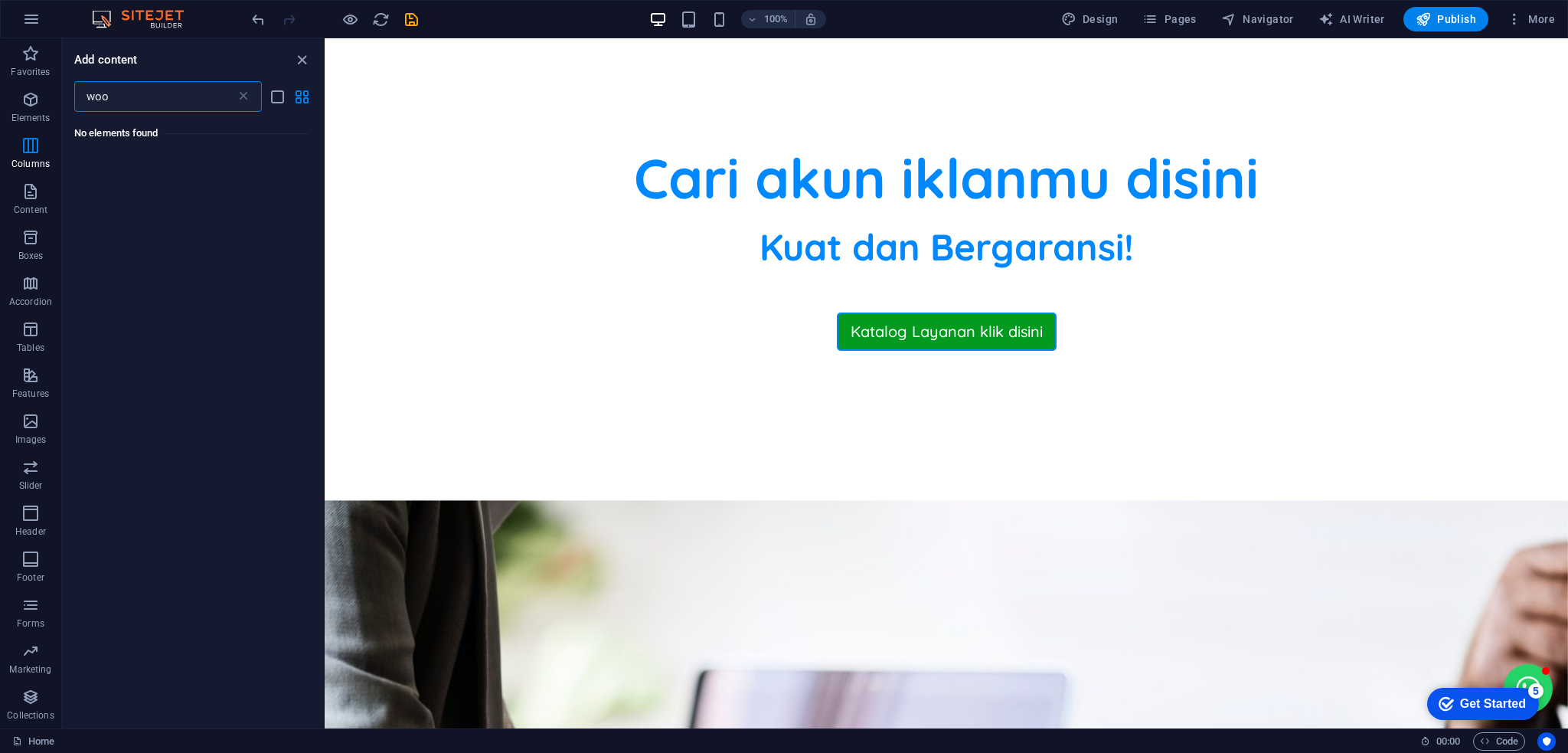
scroll to position [0, 0]
type input "w"
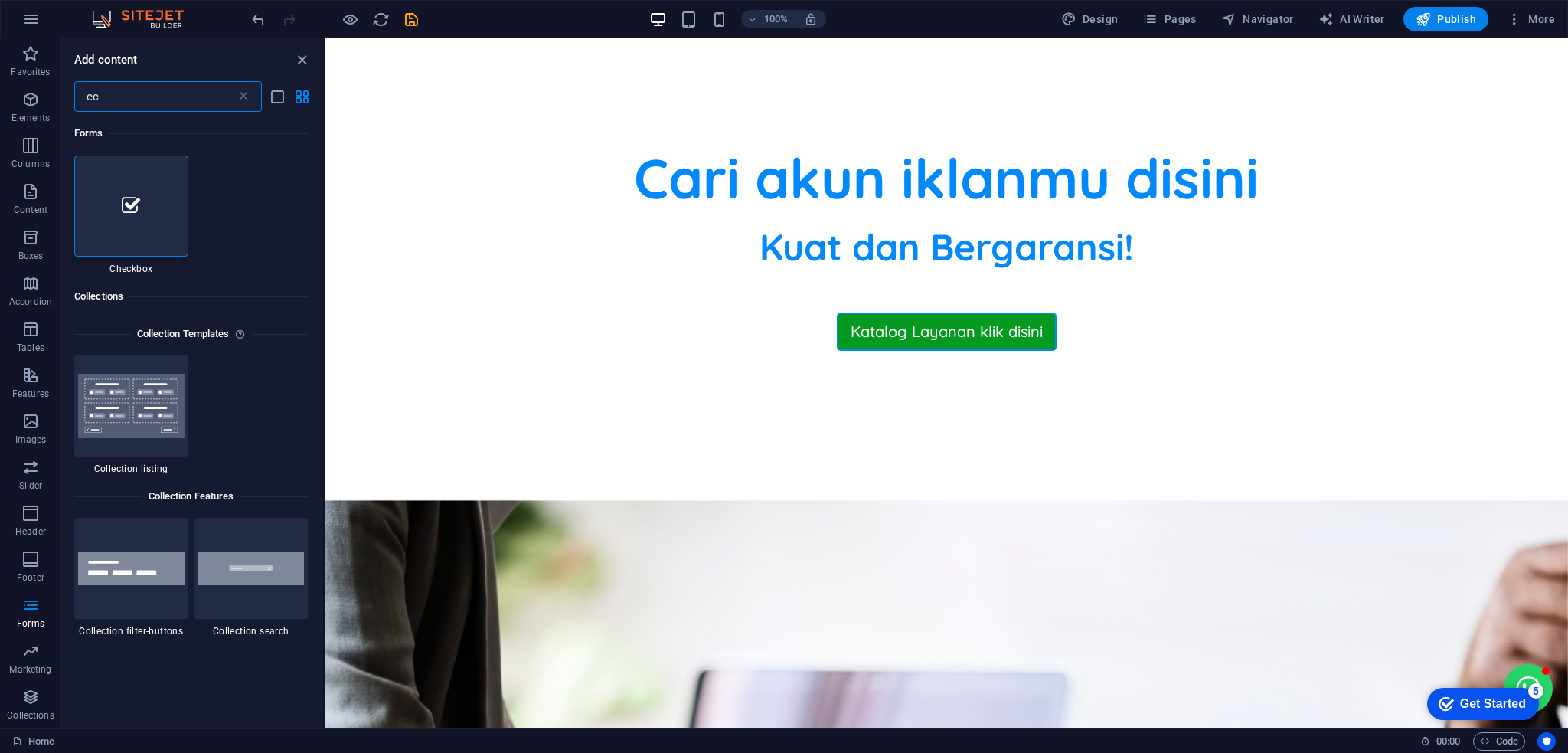
type input "e"
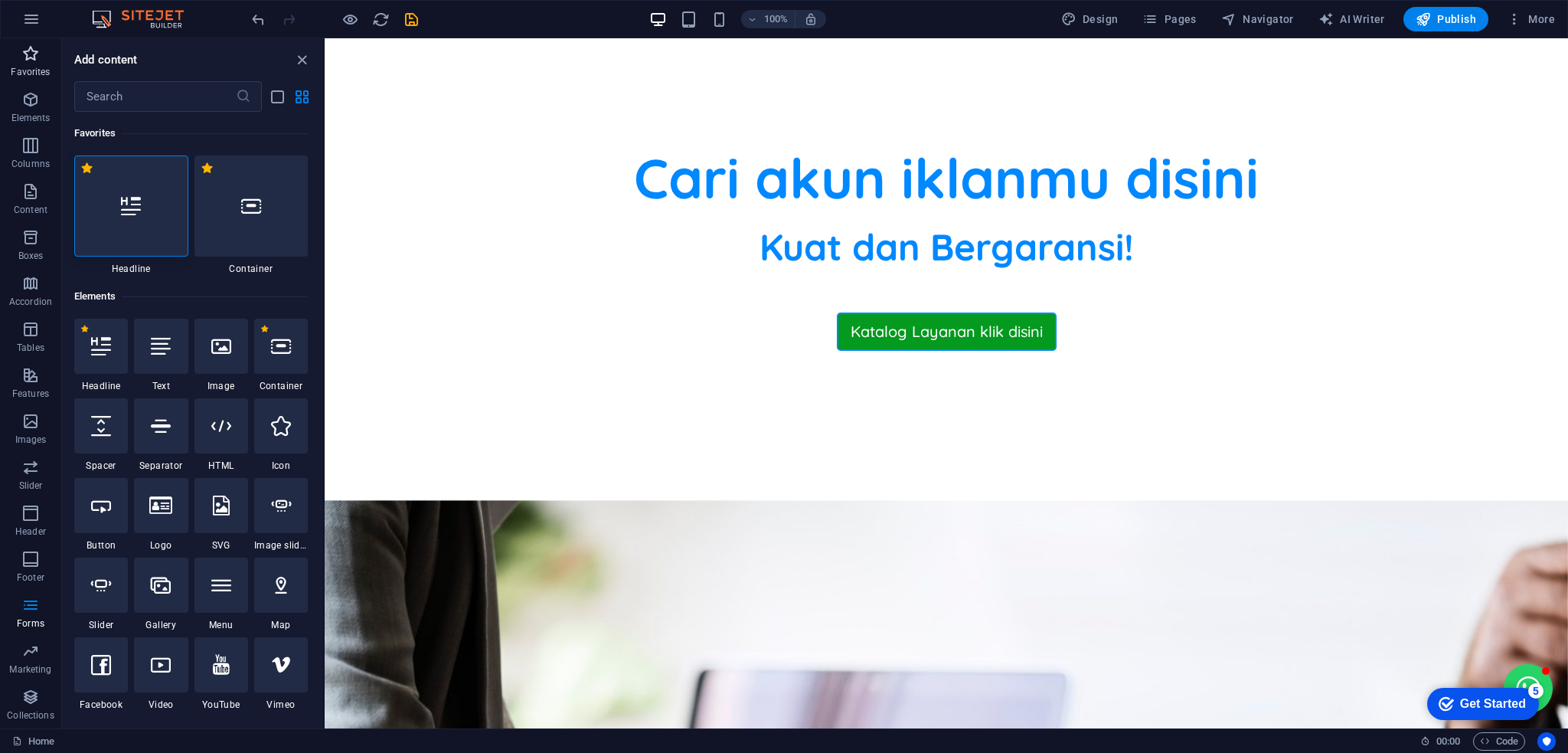
drag, startPoint x: 44, startPoint y: 63, endPoint x: 42, endPoint y: 48, distance: 15.1
click at [42, 48] on span "Favorites" at bounding box center [30, 63] width 62 height 37
click at [41, 48] on span "Favorites" at bounding box center [30, 63] width 62 height 37
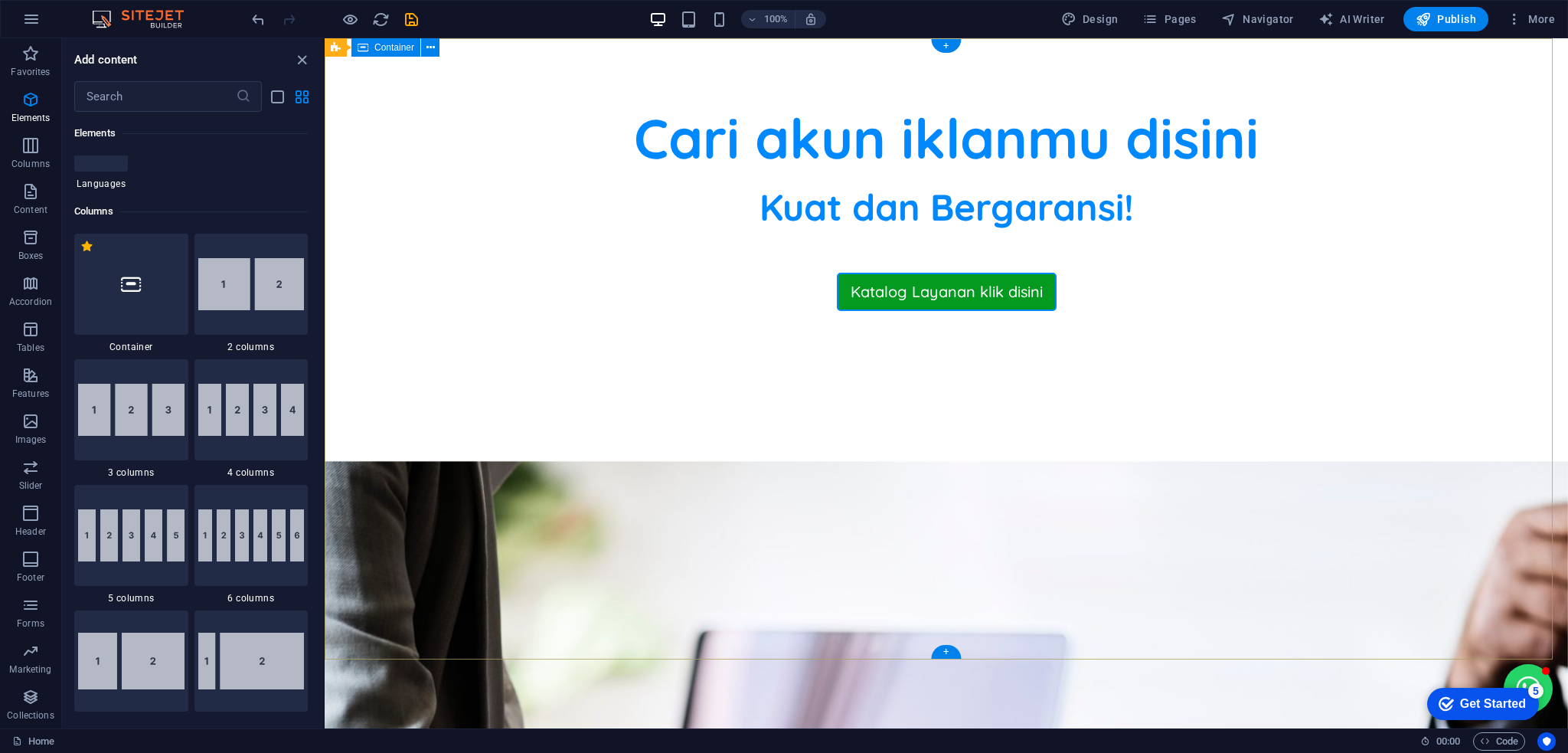
scroll to position [272, 0]
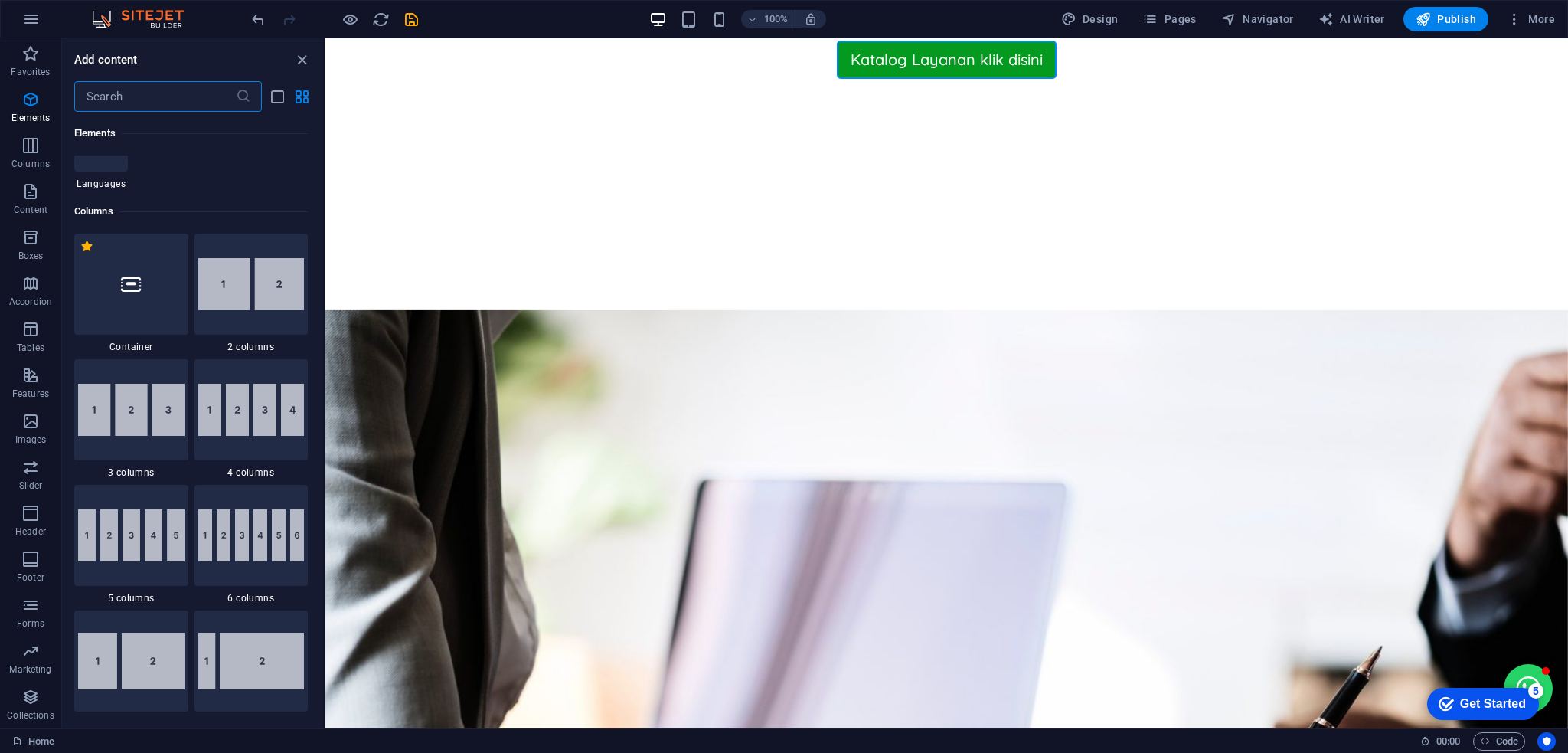
click at [90, 94] on input "text" at bounding box center [154, 97] width 162 height 30
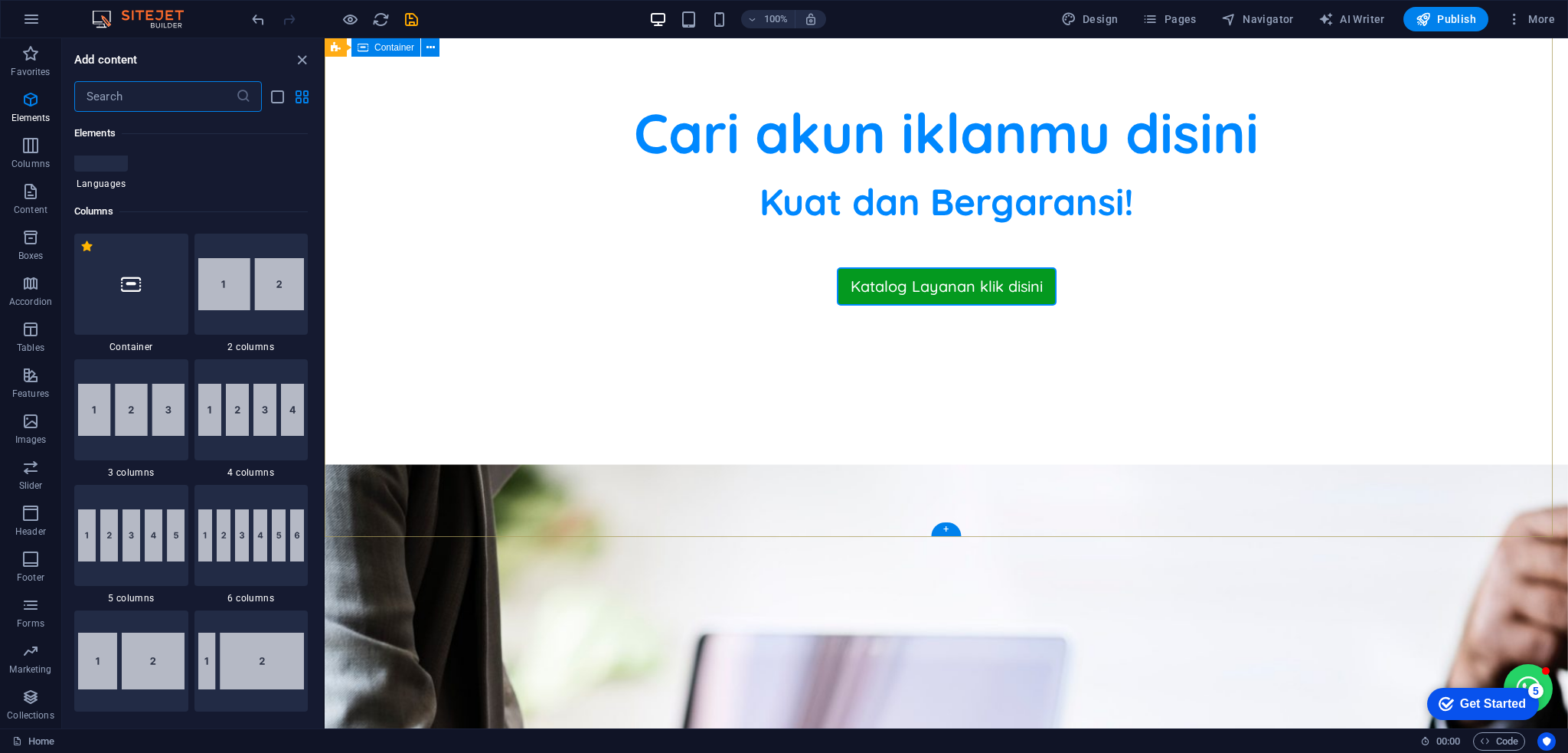
scroll to position [0, 0]
